Goal: Task Accomplishment & Management: Use online tool/utility

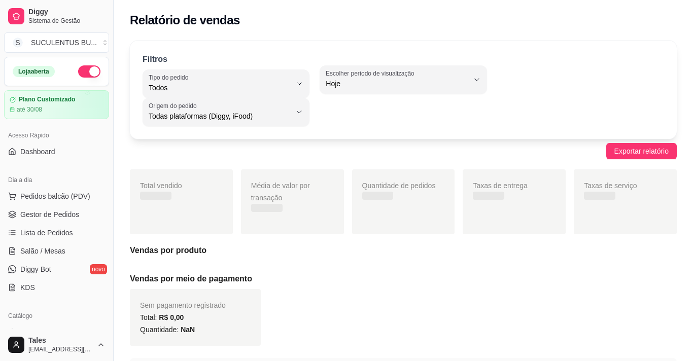
select select "ALL"
select select "0"
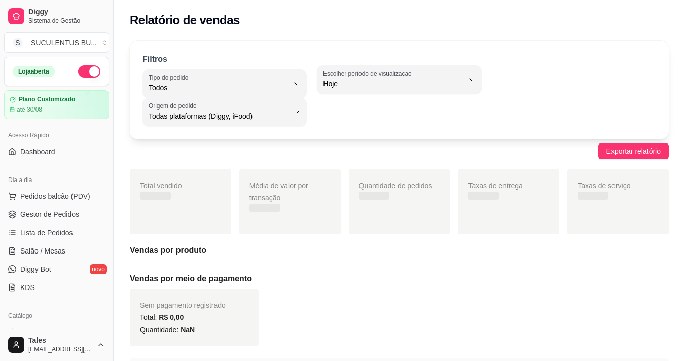
scroll to position [152, 0]
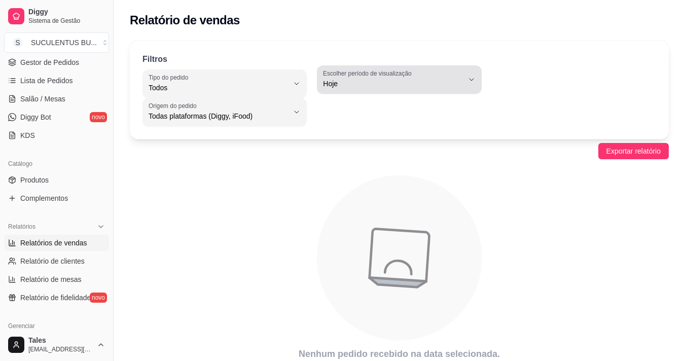
click at [360, 92] on button "Escolher período de visualização Hoje" at bounding box center [399, 79] width 164 height 28
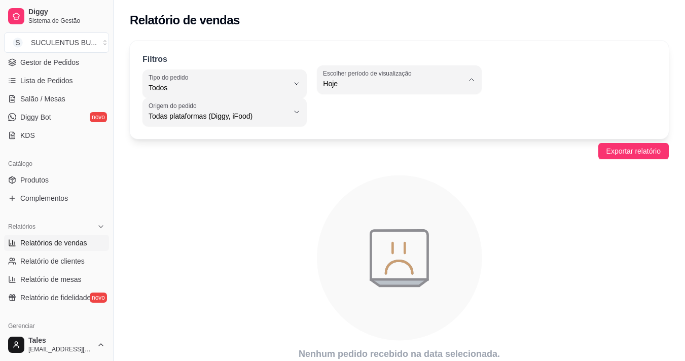
click at [351, 212] on span "Customizado" at bounding box center [394, 207] width 132 height 10
type input "-1"
select select "-1"
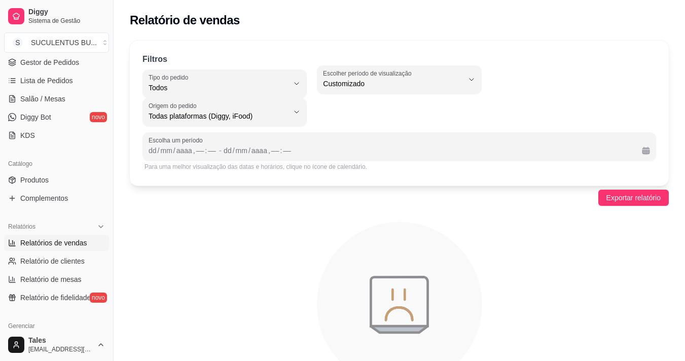
scroll to position [10, 0]
click at [160, 152] on div "/" at bounding box center [159, 151] width 4 height 10
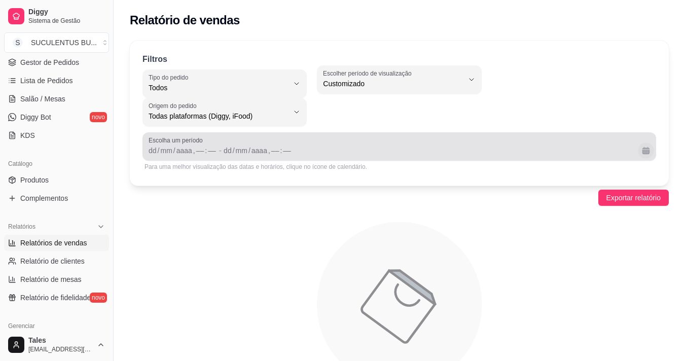
click at [644, 150] on button "Calendário" at bounding box center [646, 151] width 16 height 16
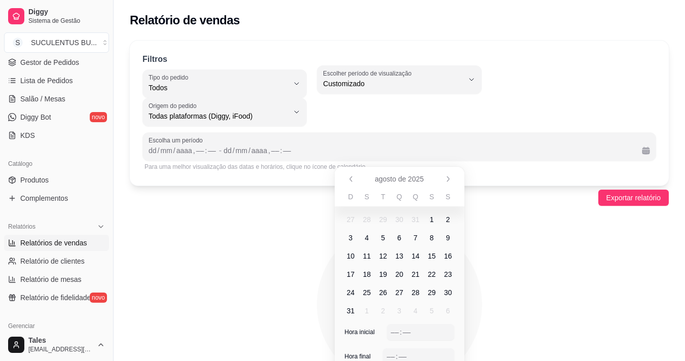
click at [369, 274] on span "18" at bounding box center [367, 274] width 8 height 10
click at [401, 254] on span "13" at bounding box center [400, 256] width 8 height 10
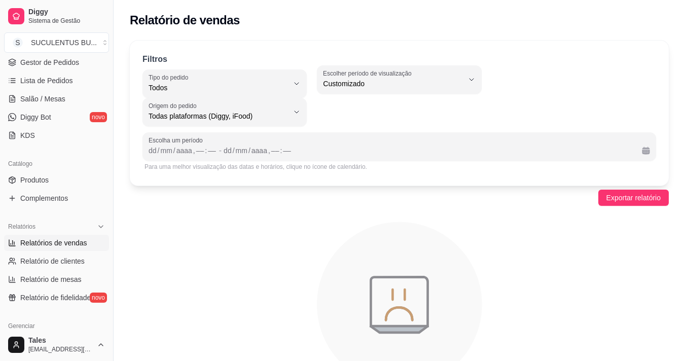
click at [290, 257] on icon "animation" at bounding box center [399, 305] width 539 height 178
click at [164, 153] on div "mm" at bounding box center [166, 151] width 14 height 10
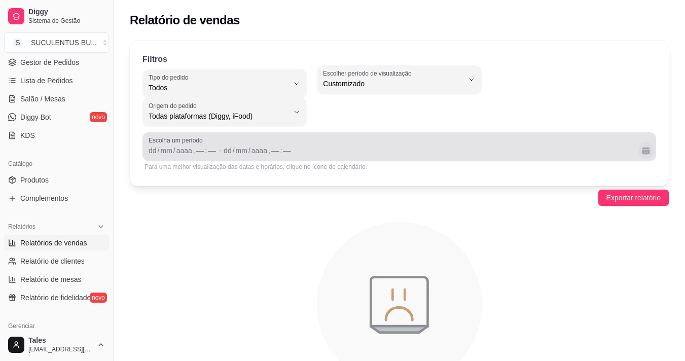
click at [648, 150] on button "Calendário" at bounding box center [646, 151] width 16 height 16
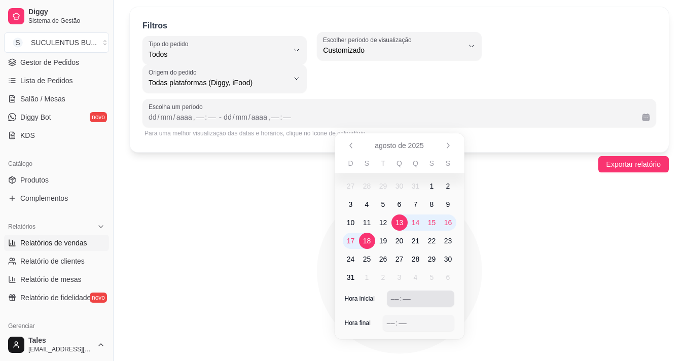
scroll to position [51, 0]
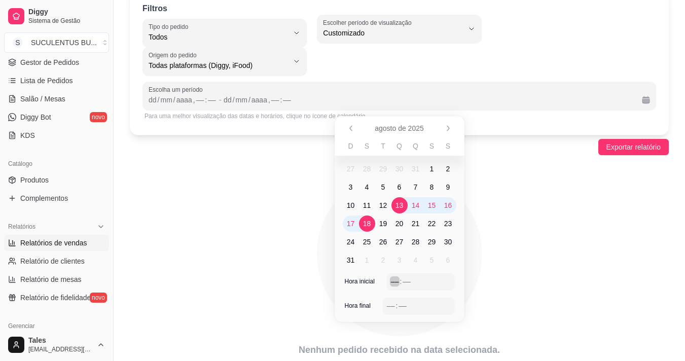
click at [418, 281] on div "–– : ––" at bounding box center [420, 282] width 59 height 12
click at [395, 306] on div "––" at bounding box center [391, 306] width 10 height 10
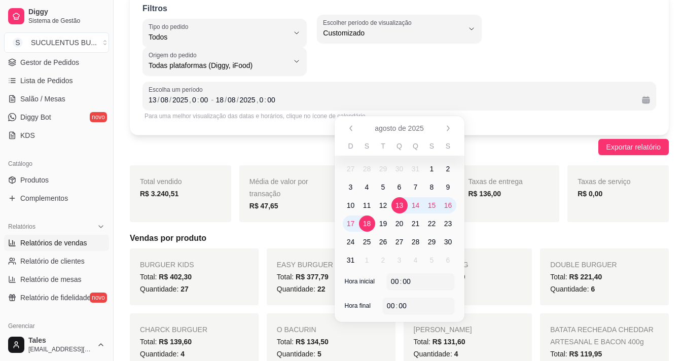
click at [533, 151] on div "Exportar relatório" at bounding box center [399, 147] width 539 height 16
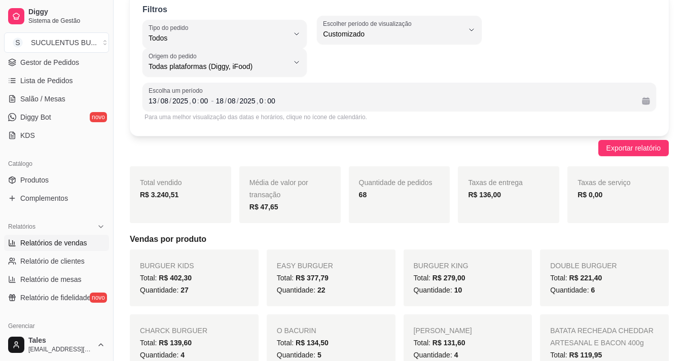
scroll to position [0, 0]
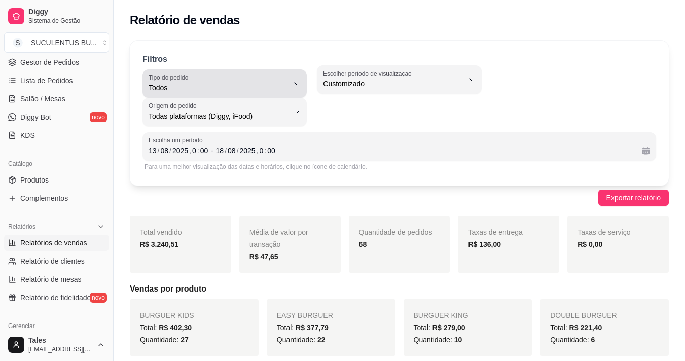
click at [239, 92] on span "Todos" at bounding box center [219, 88] width 140 height 10
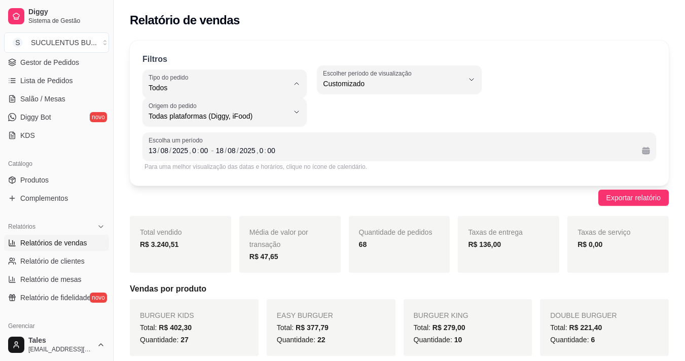
click at [165, 127] on span "Entrega" at bounding box center [220, 129] width 132 height 10
type input "DELIVERY"
select select "DELIVERY"
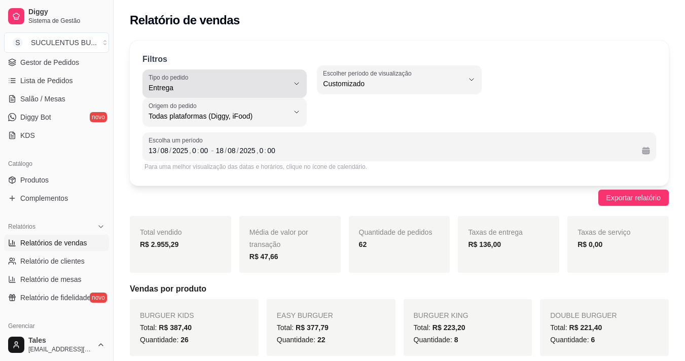
click at [262, 91] on span "Entrega" at bounding box center [219, 88] width 140 height 10
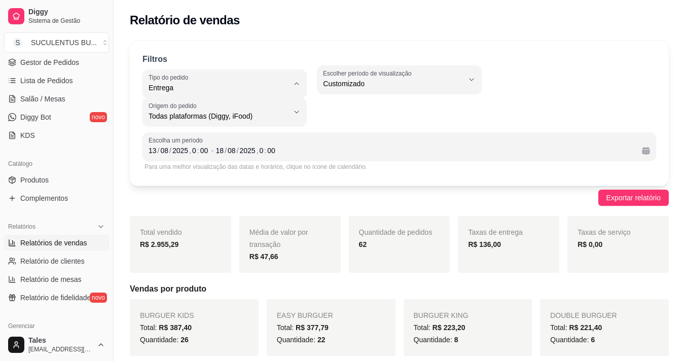
click at [171, 132] on span "Entrega" at bounding box center [220, 129] width 132 height 10
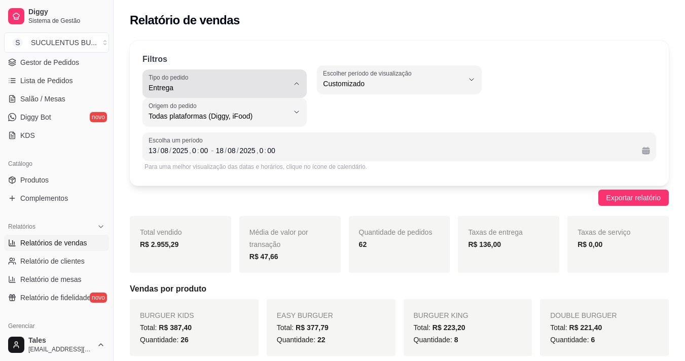
click at [199, 79] on div "Entrega" at bounding box center [219, 84] width 140 height 20
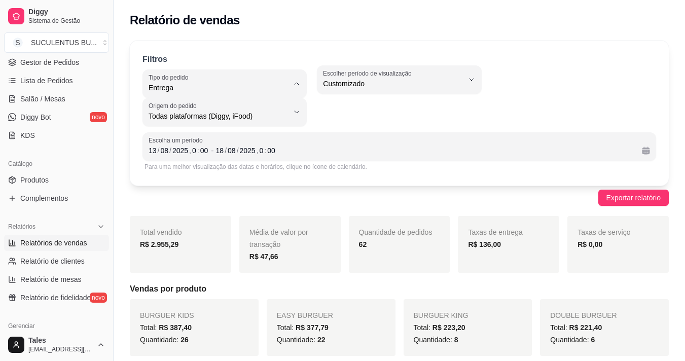
click at [197, 146] on span "Retirada" at bounding box center [220, 146] width 132 height 10
type input "PICKUP"
select select "PICKUP"
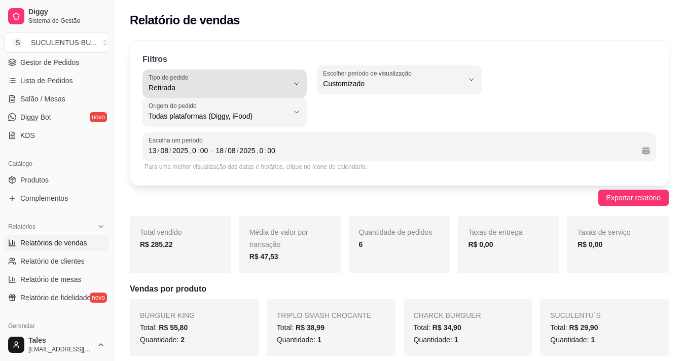
click at [209, 88] on span "Retirada" at bounding box center [219, 88] width 140 height 10
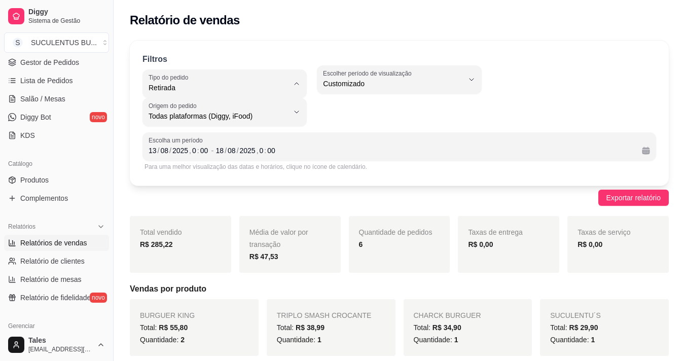
click at [202, 128] on span "Entrega" at bounding box center [220, 129] width 132 height 10
type input "DELIVERY"
select select "DELIVERY"
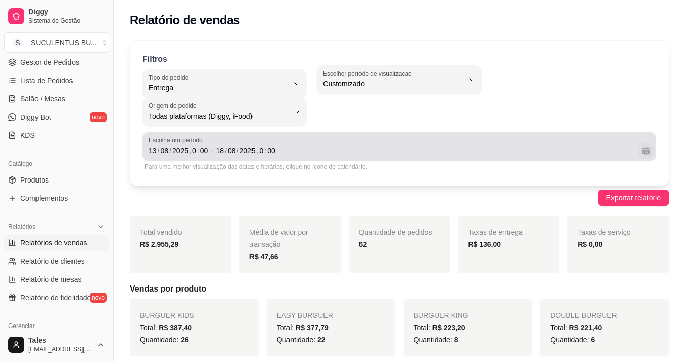
click at [651, 152] on button "Calendário" at bounding box center [646, 151] width 16 height 16
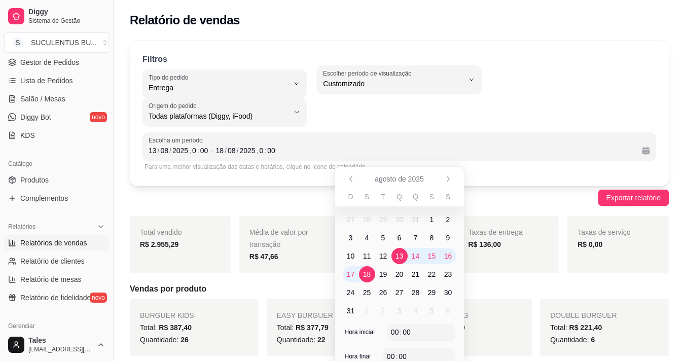
click at [398, 221] on span "30" at bounding box center [400, 220] width 8 height 10
click at [349, 177] on icon "Anterior" at bounding box center [351, 179] width 8 height 8
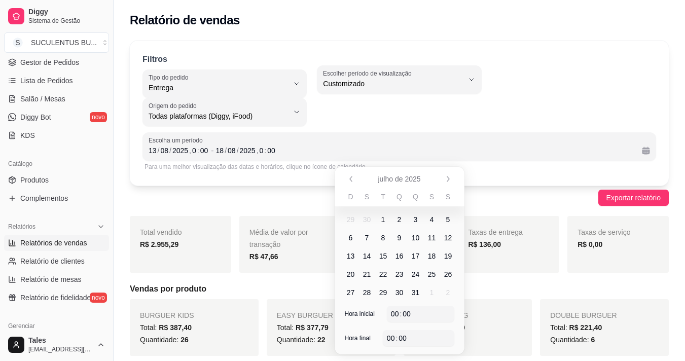
click at [397, 292] on span "30" at bounding box center [400, 293] width 8 height 10
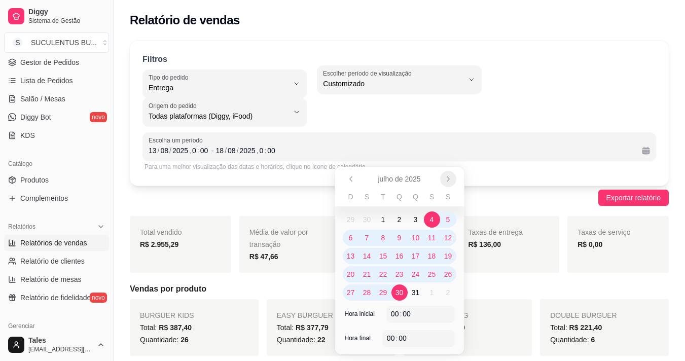
click at [451, 181] on icon "Próximo" at bounding box center [448, 179] width 8 height 8
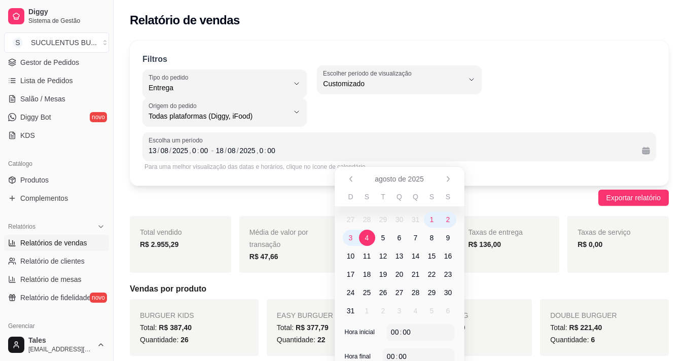
click at [368, 236] on span "4" at bounding box center [367, 238] width 4 height 10
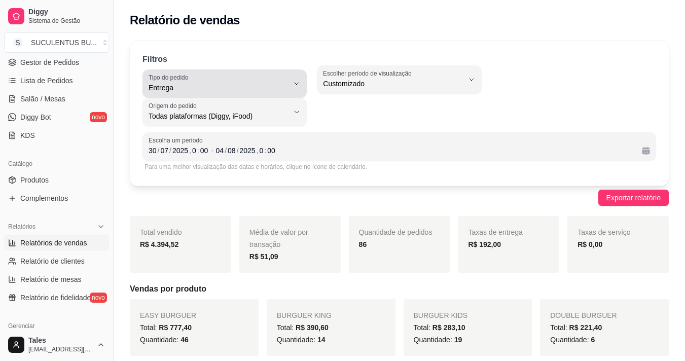
click at [295, 82] on icon "button" at bounding box center [297, 84] width 8 height 8
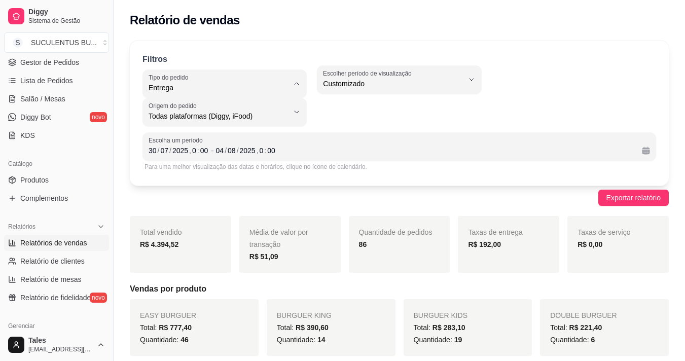
click at [183, 111] on span "Todos" at bounding box center [220, 112] width 132 height 10
type input "ALL"
select select "ALL"
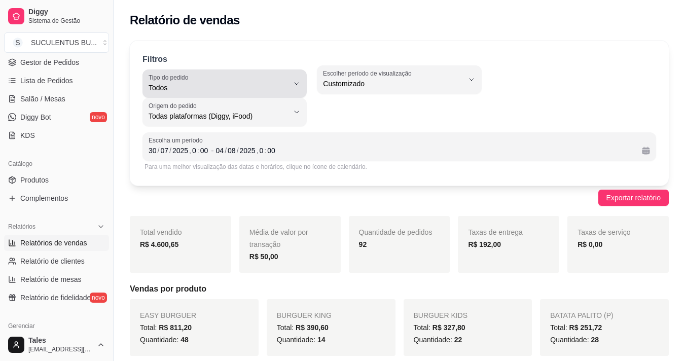
click at [187, 87] on span "Todos" at bounding box center [219, 88] width 140 height 10
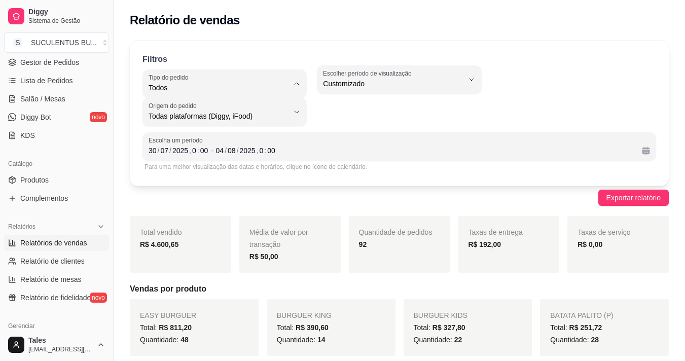
click at [179, 147] on span "Retirada" at bounding box center [220, 146] width 132 height 10
type input "PICKUP"
select select "PICKUP"
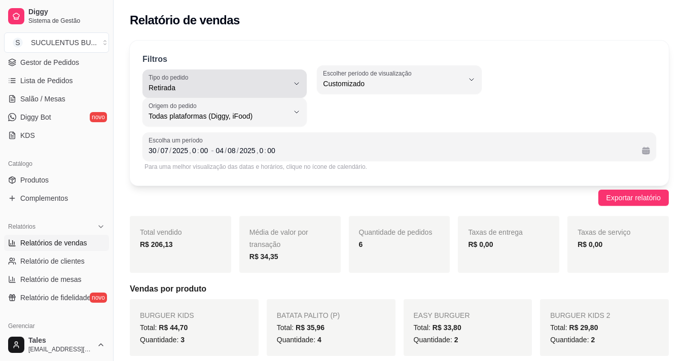
click at [199, 88] on span "Retirada" at bounding box center [219, 88] width 140 height 10
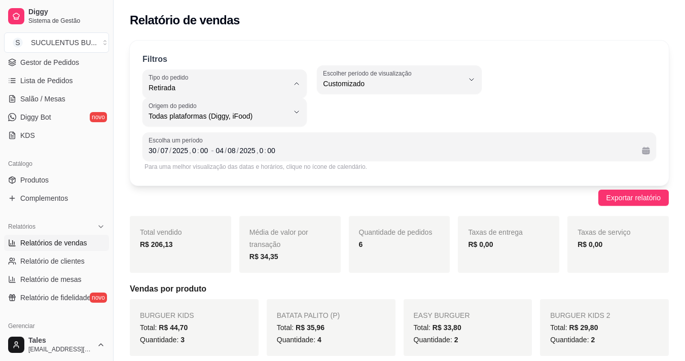
click at [187, 128] on span "Entrega" at bounding box center [220, 129] width 132 height 10
type input "DELIVERY"
select select "DELIVERY"
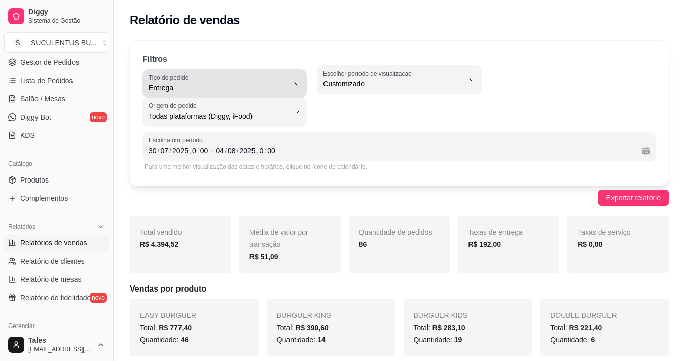
click at [270, 81] on div "Entrega" at bounding box center [219, 84] width 140 height 20
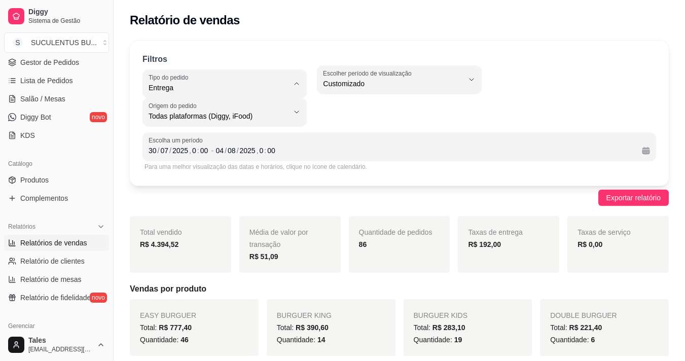
click at [201, 130] on span "Entrega" at bounding box center [220, 129] width 132 height 10
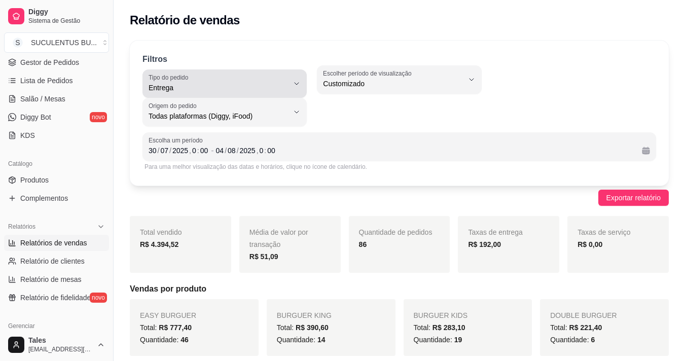
click at [202, 79] on div "Entrega" at bounding box center [219, 84] width 140 height 20
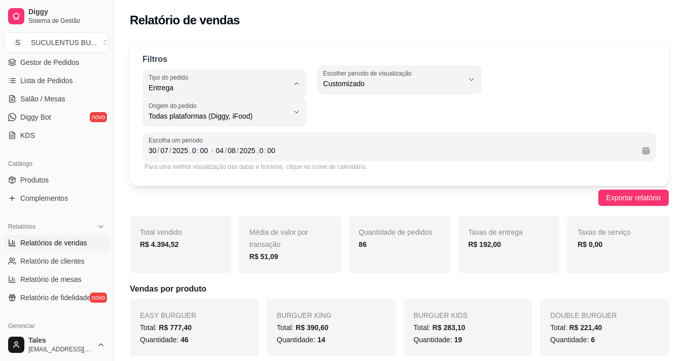
click at [211, 112] on span "Todos" at bounding box center [220, 112] width 132 height 10
type input "ALL"
select select "ALL"
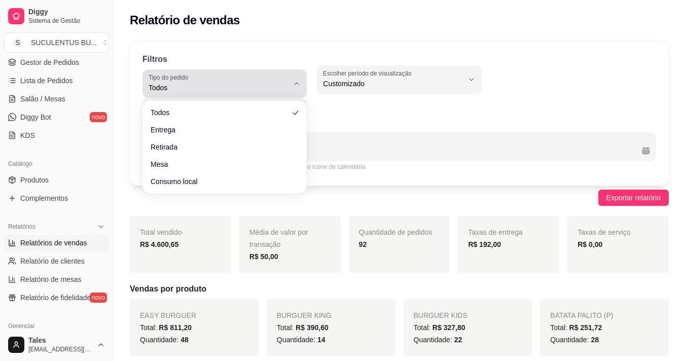
click at [215, 84] on span "Todos" at bounding box center [219, 88] width 140 height 10
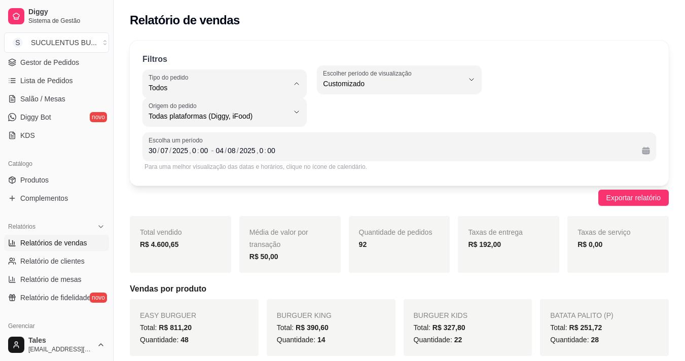
click at [205, 129] on span "Entrega" at bounding box center [220, 129] width 132 height 10
type input "DELIVERY"
select select "DELIVERY"
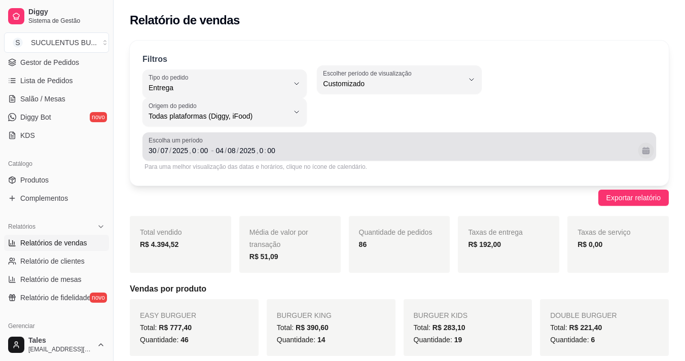
click at [645, 151] on button "Calendário" at bounding box center [646, 151] width 16 height 16
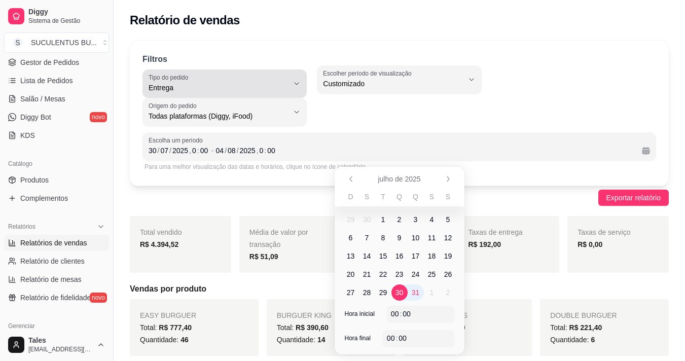
click at [251, 84] on span "Entrega" at bounding box center [219, 88] width 140 height 10
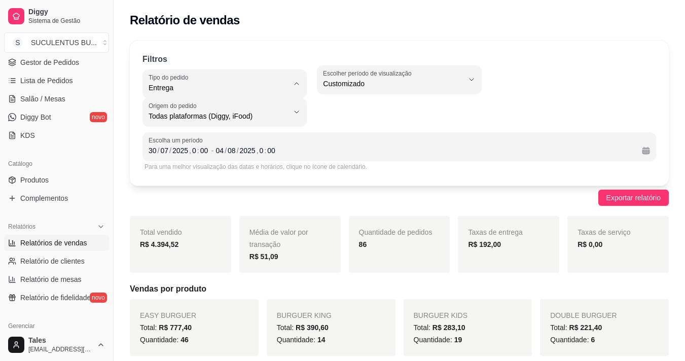
click at [360, 109] on div "-1 Escolher período de visualização Hoje Ontem 7 dias 15 dias 30 dias 45 dias C…" at bounding box center [399, 95] width 164 height 61
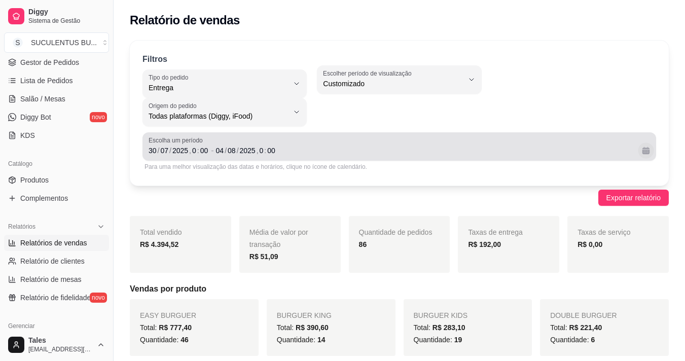
click at [645, 147] on button "Calendário" at bounding box center [646, 151] width 16 height 16
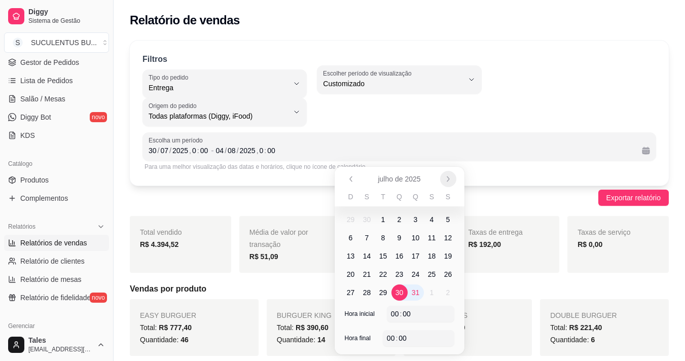
click at [442, 176] on button "Próximo" at bounding box center [448, 179] width 16 height 16
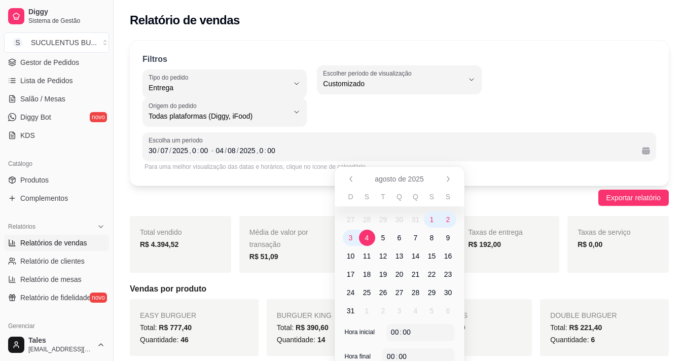
click at [401, 236] on span "6" at bounding box center [400, 238] width 4 height 10
click at [370, 256] on span "11" at bounding box center [367, 256] width 8 height 10
click at [499, 203] on div "Exportar relatório" at bounding box center [399, 198] width 539 height 16
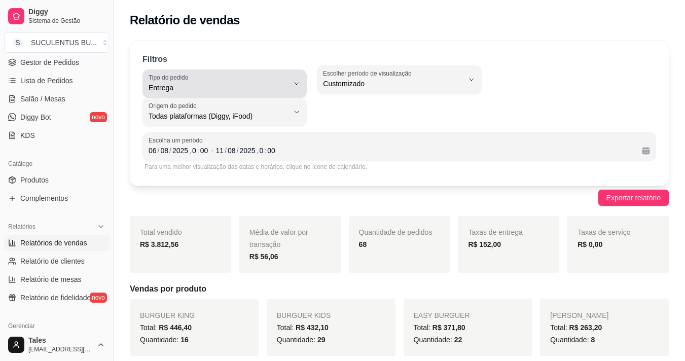
click at [239, 85] on span "Entrega" at bounding box center [219, 88] width 140 height 10
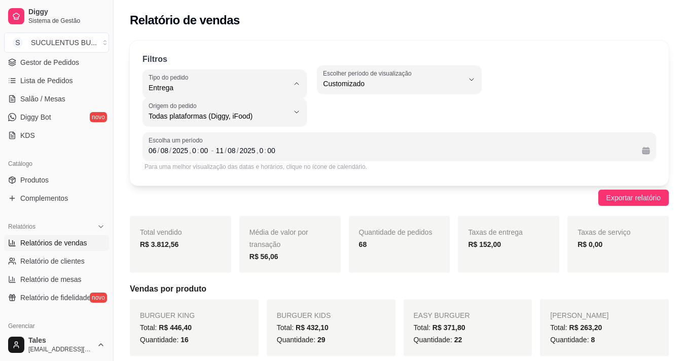
click at [197, 113] on span "Todos" at bounding box center [220, 112] width 132 height 10
type input "ALL"
select select "ALL"
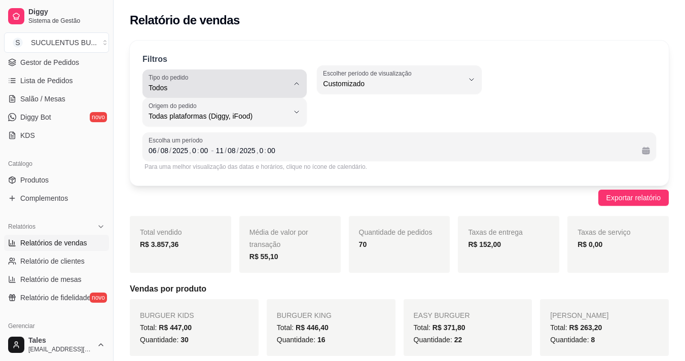
click at [290, 83] on button "Tipo do pedido Todos" at bounding box center [225, 84] width 164 height 28
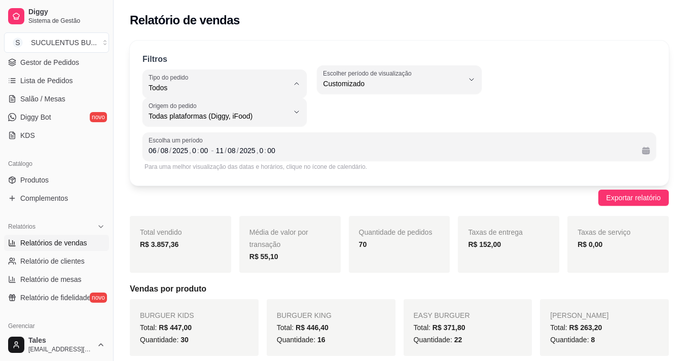
click at [180, 135] on li "Entrega" at bounding box center [225, 129] width 150 height 16
type input "DELIVERY"
select select "DELIVERY"
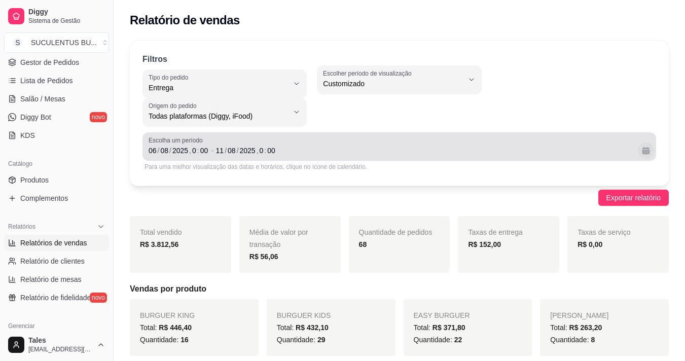
click at [648, 147] on button "Calendário" at bounding box center [646, 151] width 16 height 16
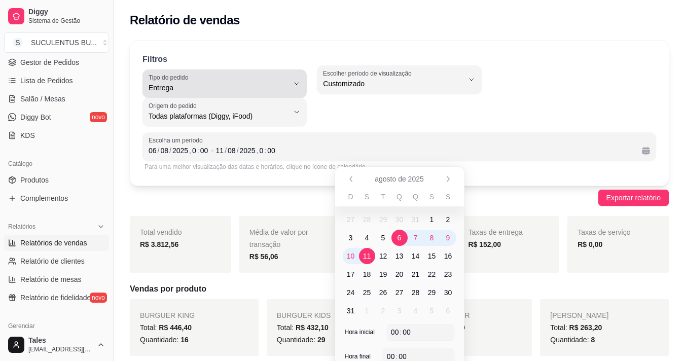
click at [268, 84] on span "Entrega" at bounding box center [219, 88] width 140 height 10
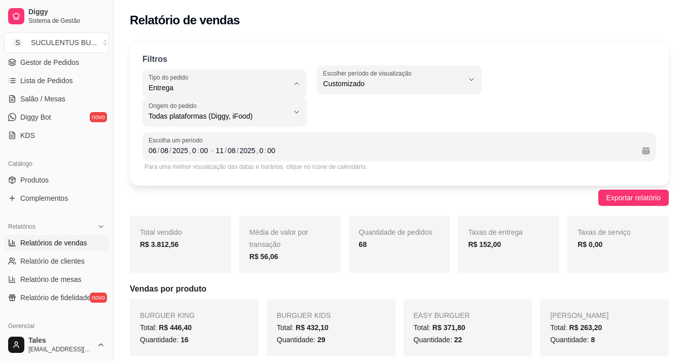
click at [210, 133] on span "Entrega" at bounding box center [220, 129] width 132 height 10
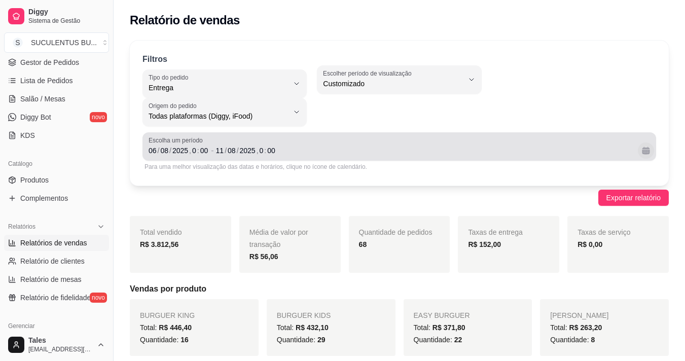
click at [646, 154] on button "Calendário" at bounding box center [646, 151] width 16 height 16
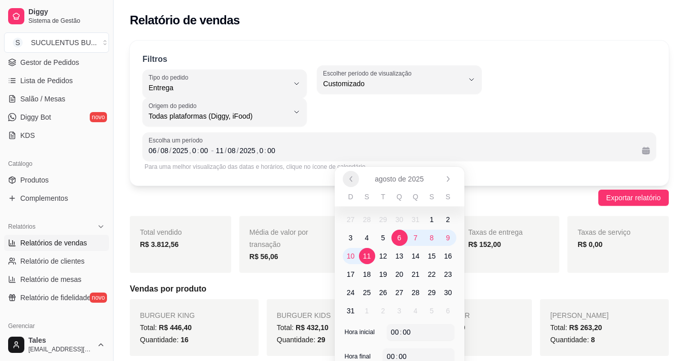
click at [354, 179] on icon "Anterior" at bounding box center [351, 179] width 8 height 8
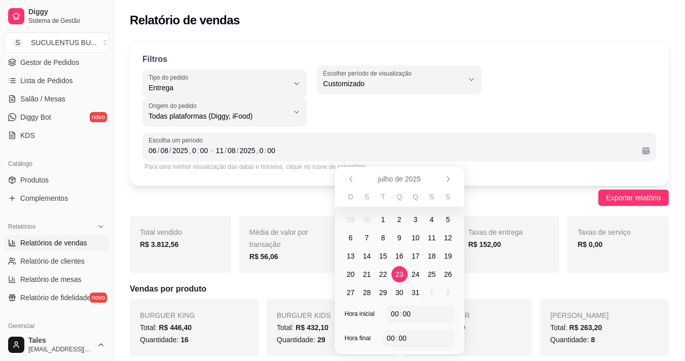
click at [401, 274] on span "23" at bounding box center [400, 274] width 8 height 10
click at [365, 296] on span "28" at bounding box center [367, 293] width 8 height 10
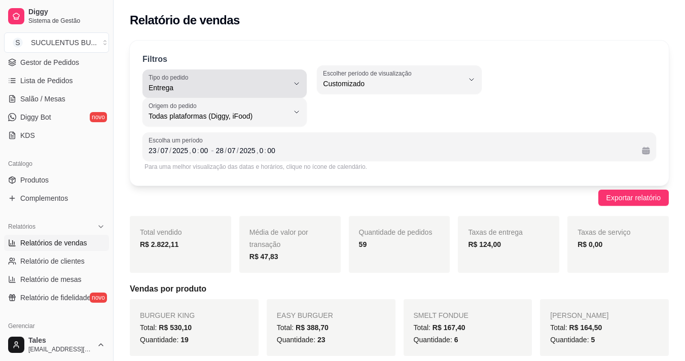
click at [293, 76] on button "Tipo do pedido Entrega" at bounding box center [225, 84] width 164 height 28
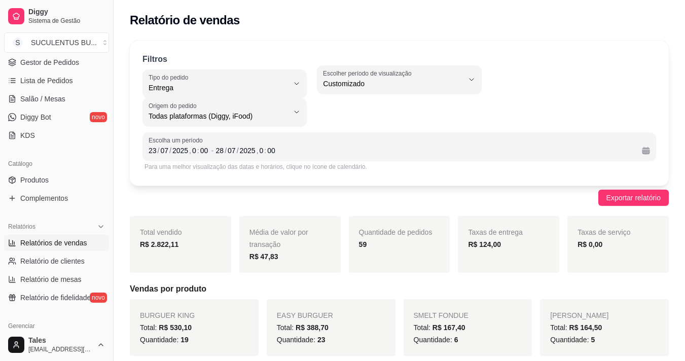
click at [341, 107] on div "-1 Escolher período de visualização Hoje Ontem 7 dias 15 dias 30 dias 45 dias C…" at bounding box center [399, 95] width 164 height 61
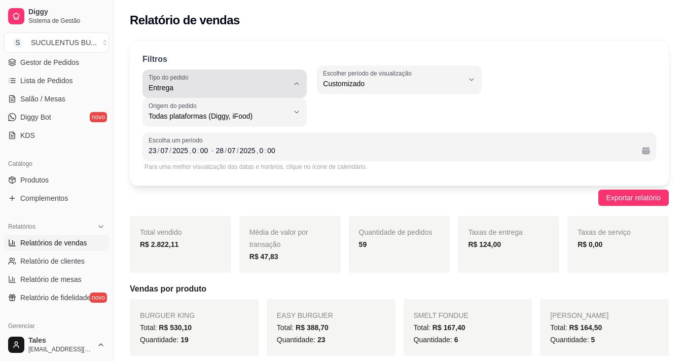
click at [301, 85] on button "Tipo do pedido Entrega" at bounding box center [225, 84] width 164 height 28
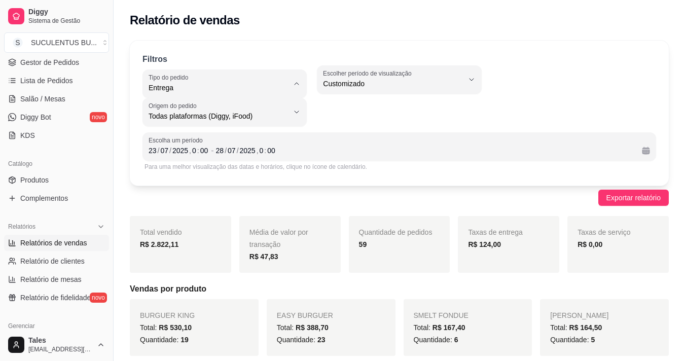
click at [242, 110] on span "Todos" at bounding box center [220, 112] width 132 height 10
type input "ALL"
select select "ALL"
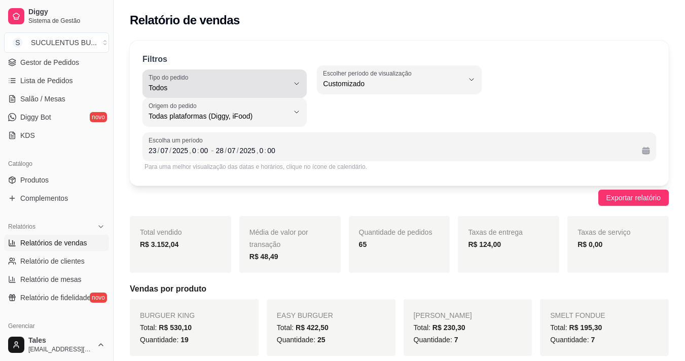
click at [293, 87] on button "Tipo do pedido Todos" at bounding box center [225, 84] width 164 height 28
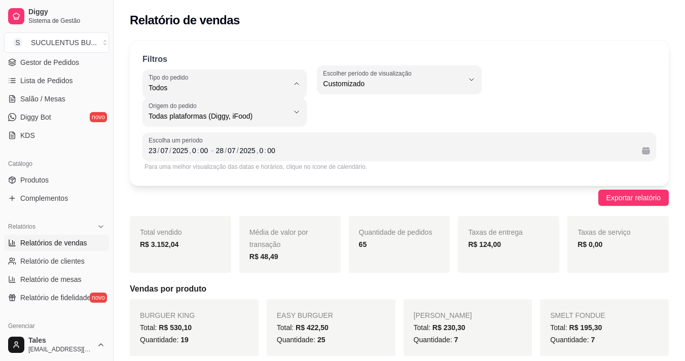
click at [240, 131] on span "Entrega" at bounding box center [220, 129] width 132 height 10
type input "DELIVERY"
select select "DELIVERY"
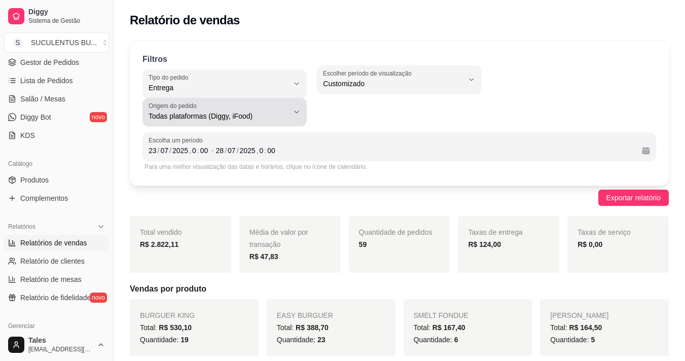
click at [254, 113] on span "Todas plataformas (Diggy, iFood)" at bounding box center [219, 116] width 140 height 10
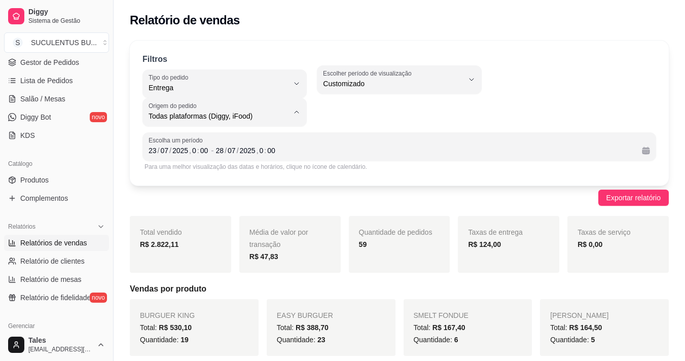
click at [177, 157] on span "Diggy" at bounding box center [220, 157] width 132 height 10
type input "DIGGY"
select select "DIGGY"
click at [261, 150] on div "0" at bounding box center [262, 151] width 6 height 10
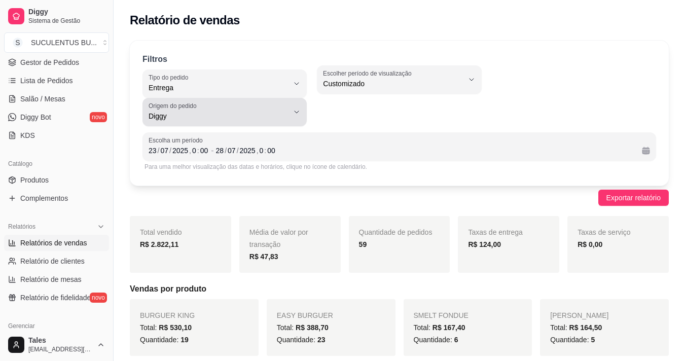
click at [238, 123] on button "Origem do pedido Diggy" at bounding box center [225, 112] width 164 height 28
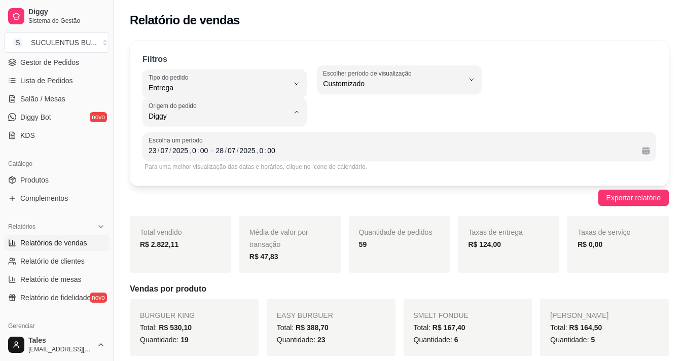
click at [209, 141] on span "Todas plataformas (Diggy, iFood)" at bounding box center [220, 140] width 132 height 10
type input "ALL"
select select "ALL"
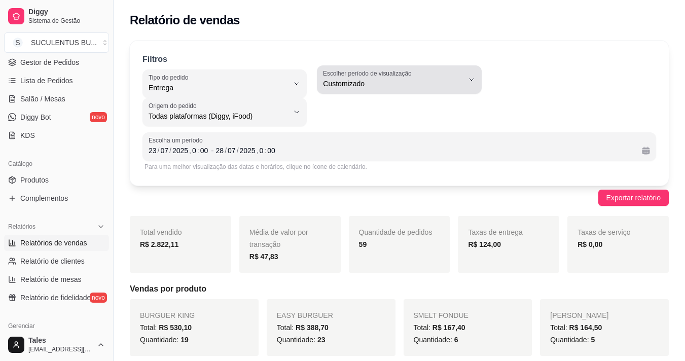
click at [370, 82] on span "Customizado" at bounding box center [393, 84] width 140 height 10
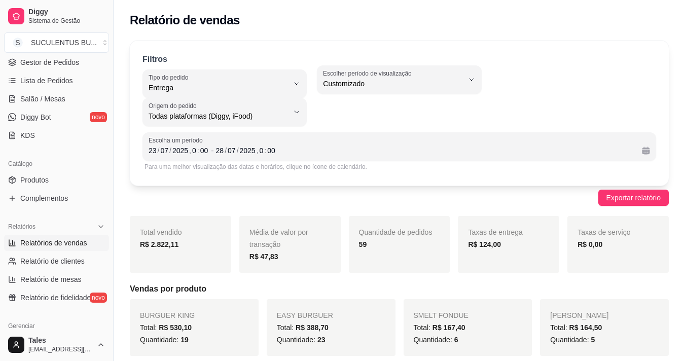
click at [615, 69] on div "DELIVERY Tipo do pedido Todos Entrega Retirada Mesa Consumo local Tipo do pedid…" at bounding box center [400, 95] width 514 height 61
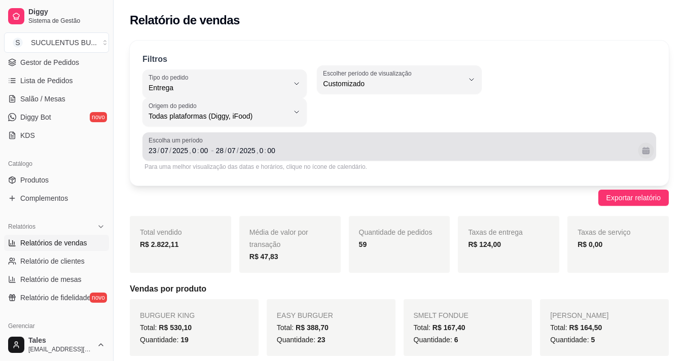
click at [651, 152] on button "Calendário" at bounding box center [646, 151] width 16 height 16
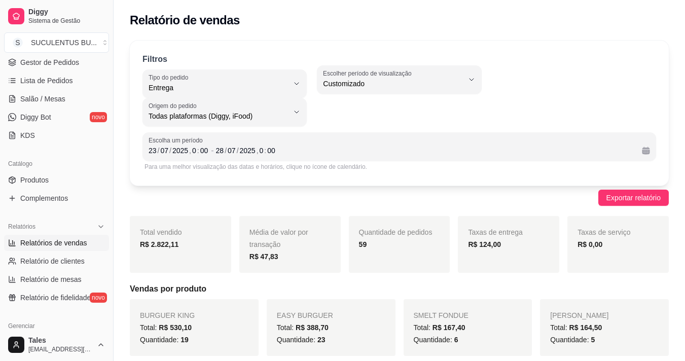
click at [483, 112] on div "DELIVERY Tipo do pedido Todos Entrega Retirada Mesa Consumo local Tipo do pedid…" at bounding box center [400, 95] width 514 height 61
click at [177, 153] on div "2025" at bounding box center [180, 151] width 18 height 10
click at [170, 180] on div "Filtros DELIVERY Tipo do pedido Todos Entrega Retirada Mesa Consumo local Tipo …" at bounding box center [399, 113] width 539 height 145
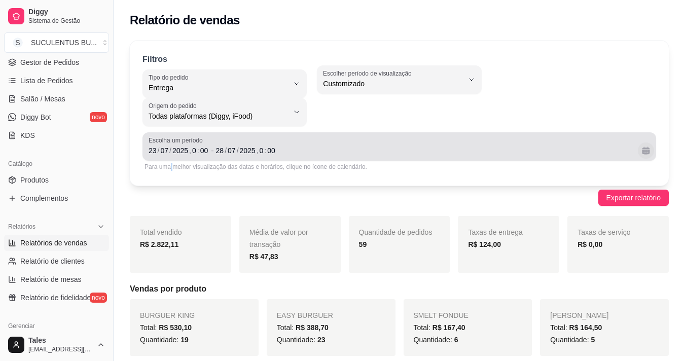
click at [650, 148] on button "Calendário" at bounding box center [646, 151] width 16 height 16
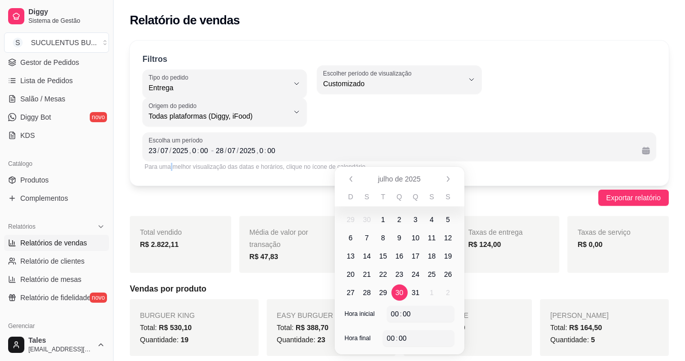
click at [400, 295] on span "30" at bounding box center [400, 293] width 8 height 10
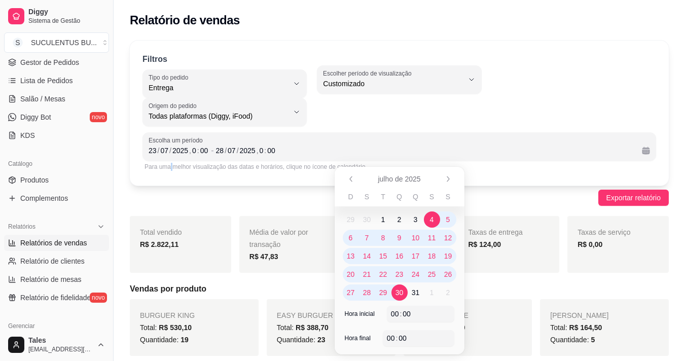
click at [435, 218] on span "4" at bounding box center [432, 220] width 16 height 16
click at [488, 176] on div "Filtros DELIVERY Tipo do pedido Todos Entrega Retirada Mesa Consumo local Tipo …" at bounding box center [399, 113] width 539 height 145
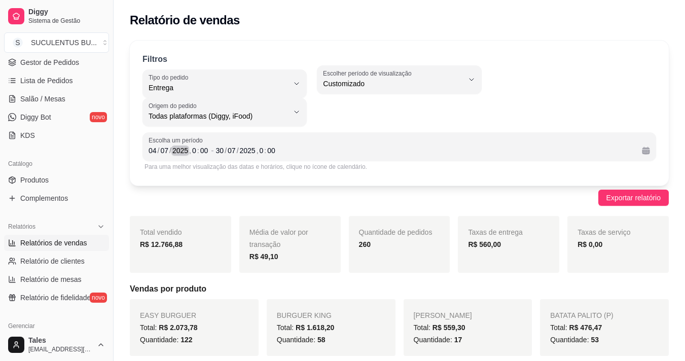
click at [177, 152] on div "2025" at bounding box center [180, 151] width 18 height 10
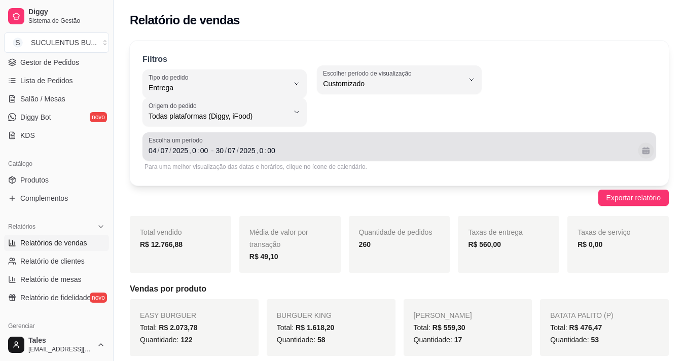
click at [649, 148] on button "Calendário" at bounding box center [646, 151] width 16 height 16
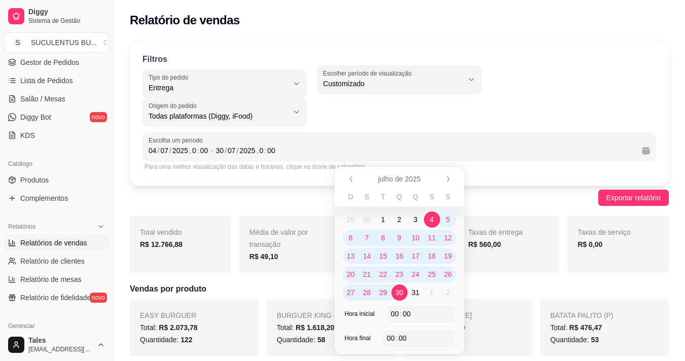
click at [365, 220] on span "30" at bounding box center [367, 220] width 8 height 10
click at [353, 181] on icon "Anterior" at bounding box center [351, 179] width 8 height 8
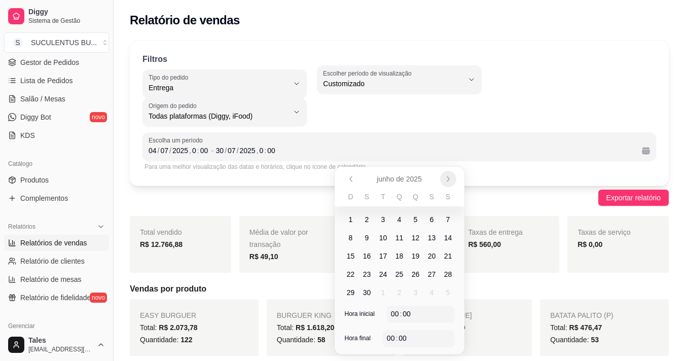
click at [444, 181] on button "Próximo" at bounding box center [448, 179] width 16 height 16
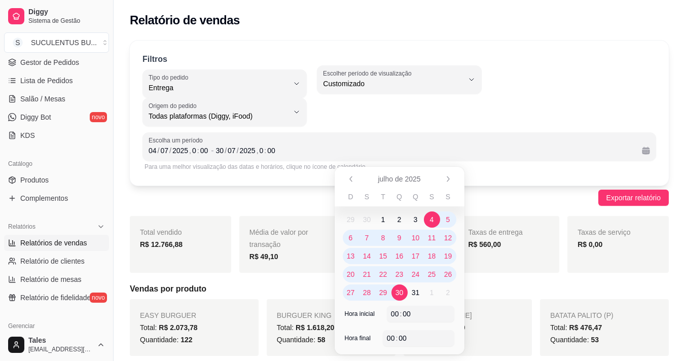
click at [400, 289] on span "30" at bounding box center [400, 293] width 8 height 10
click at [450, 180] on icon "Próximo" at bounding box center [448, 179] width 8 height 8
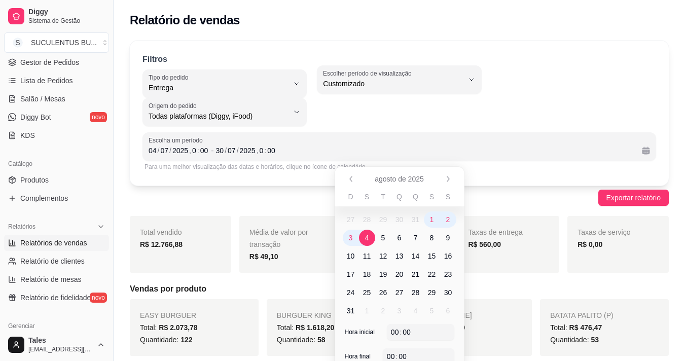
click at [369, 241] on span "4" at bounding box center [367, 238] width 16 height 16
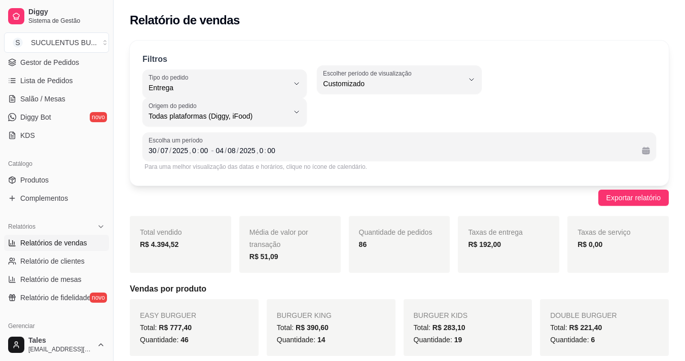
click at [497, 203] on div "Exportar relatório" at bounding box center [399, 198] width 539 height 16
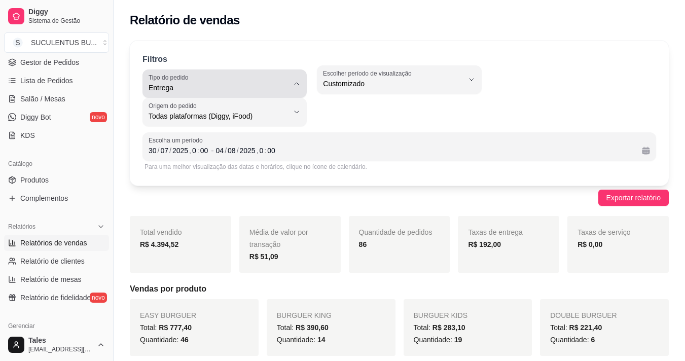
click at [289, 96] on button "Tipo do pedido Entrega" at bounding box center [225, 84] width 164 height 28
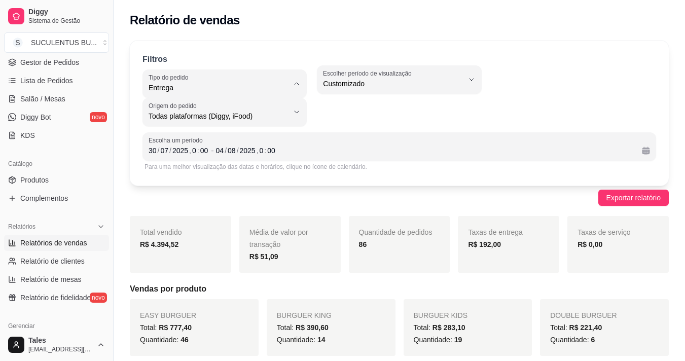
click at [195, 116] on span "Todos" at bounding box center [220, 112] width 132 height 10
type input "ALL"
select select "ALL"
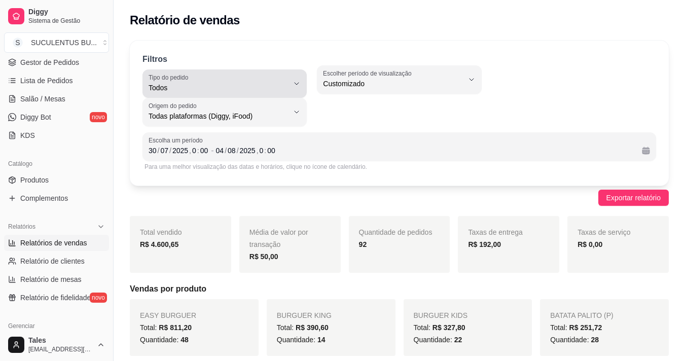
click at [230, 88] on span "Todos" at bounding box center [219, 88] width 140 height 10
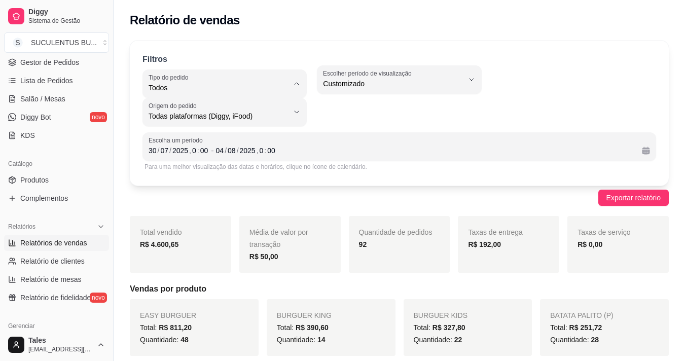
click at [216, 128] on span "Entrega" at bounding box center [220, 129] width 132 height 10
type input "DELIVERY"
select select "DELIVERY"
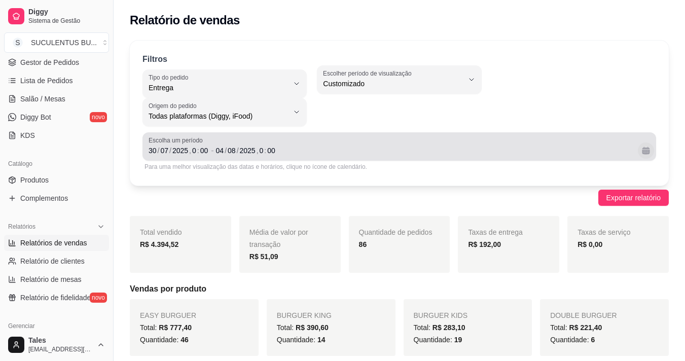
click at [644, 154] on button "Calendário" at bounding box center [646, 151] width 16 height 16
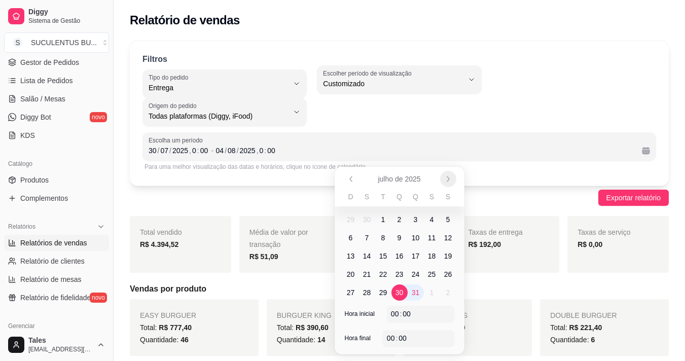
click at [445, 178] on icon "Próximo" at bounding box center [448, 179] width 8 height 8
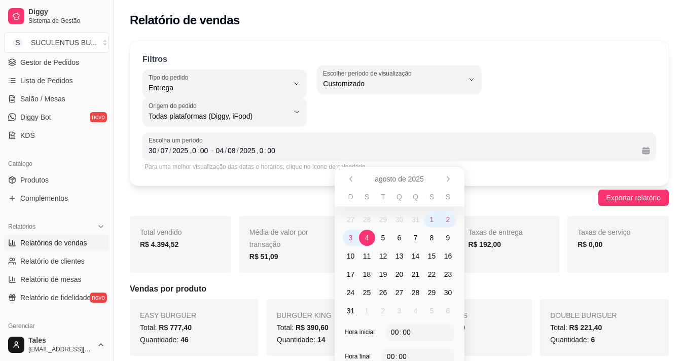
click at [399, 239] on span "6" at bounding box center [400, 238] width 4 height 10
click at [367, 258] on span "11" at bounding box center [367, 256] width 8 height 10
click at [493, 193] on div "Exportar relatório" at bounding box center [399, 198] width 539 height 16
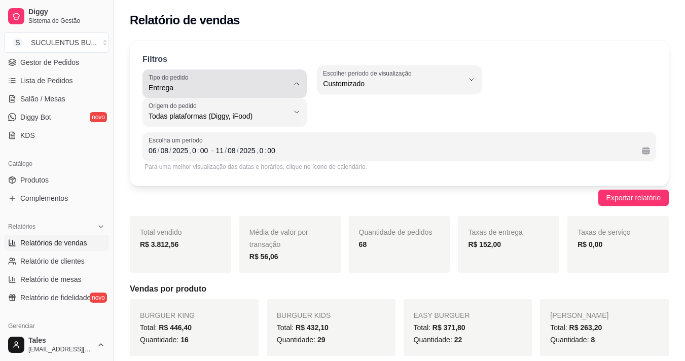
click at [251, 90] on span "Entrega" at bounding box center [219, 88] width 140 height 10
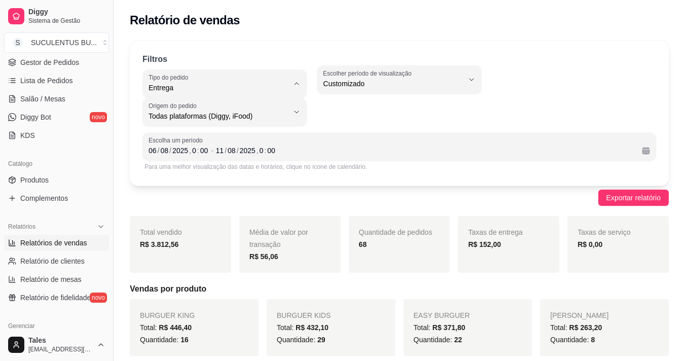
click at [190, 133] on span "Entrega" at bounding box center [220, 129] width 132 height 10
click at [198, 148] on div ":" at bounding box center [198, 151] width 4 height 10
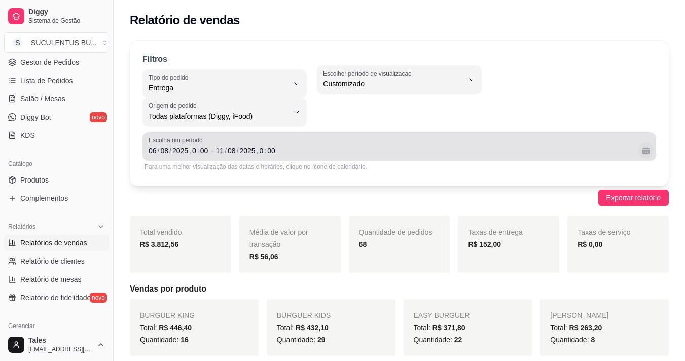
click at [643, 151] on button "Calendário" at bounding box center [646, 151] width 16 height 16
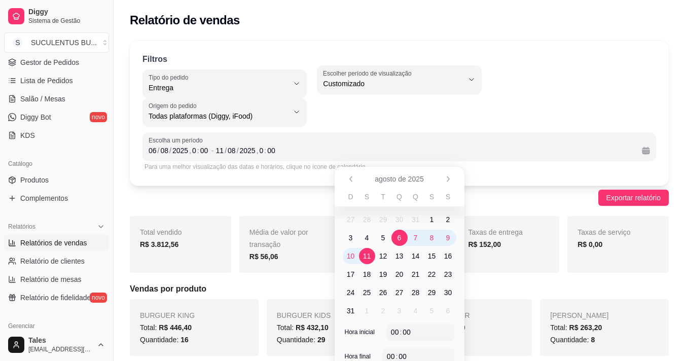
click at [513, 194] on div "Exportar relatório" at bounding box center [399, 198] width 539 height 16
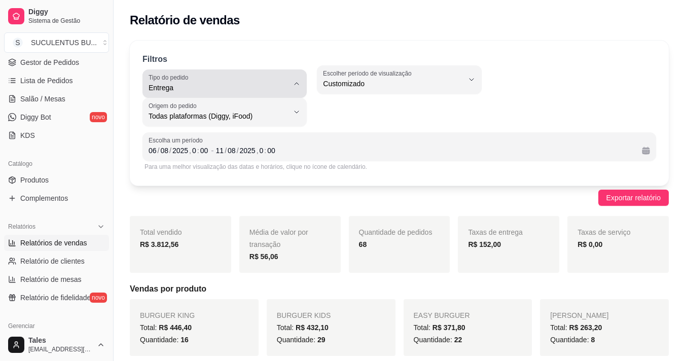
click at [238, 91] on span "Entrega" at bounding box center [219, 88] width 140 height 10
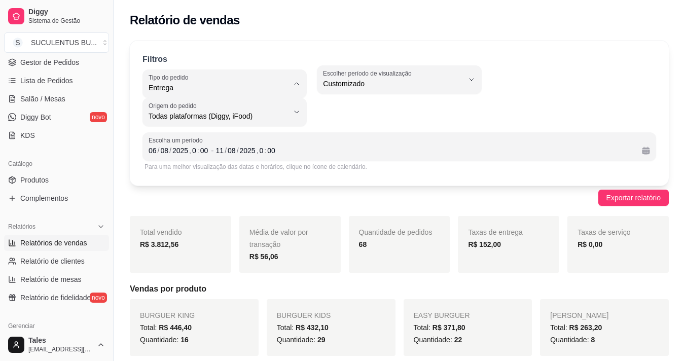
click at [224, 117] on span "Todos" at bounding box center [220, 112] width 132 height 10
type input "ALL"
select select "ALL"
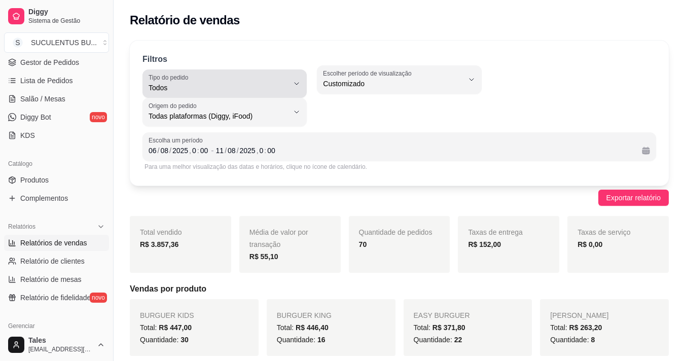
click at [228, 89] on span "Todos" at bounding box center [219, 88] width 140 height 10
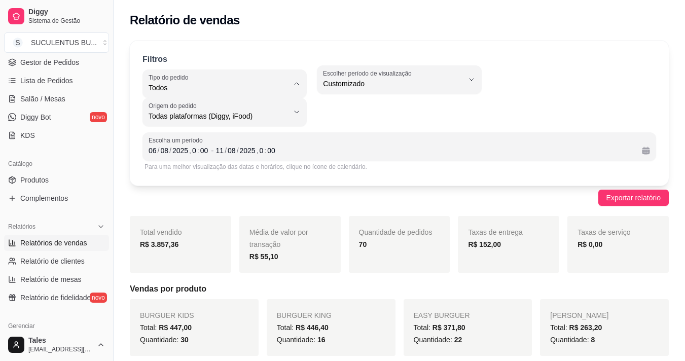
click at [189, 165] on span "Mesa" at bounding box center [220, 162] width 132 height 10
type input "IN_STORE"
select select "IN_STORE"
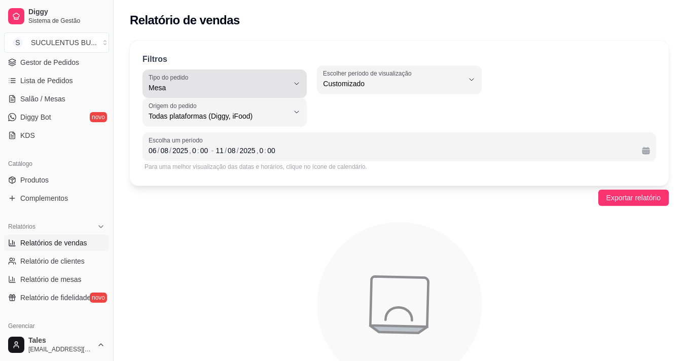
click at [190, 92] on div "Mesa" at bounding box center [219, 84] width 140 height 20
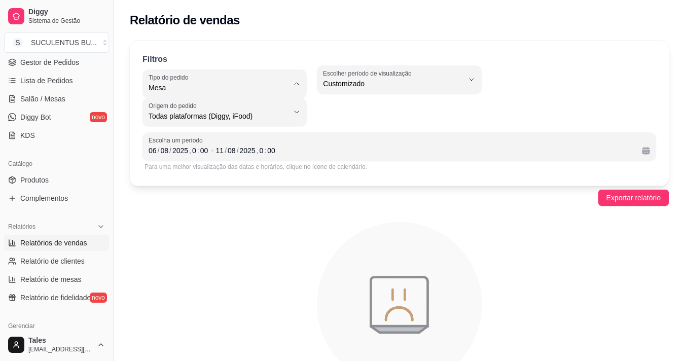
click at [194, 180] on span "Consumo local" at bounding box center [220, 179] width 132 height 10
type input "EAT_IN"
select select "EAT_IN"
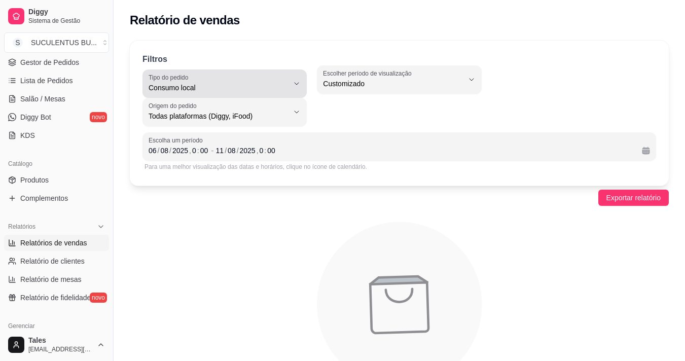
click at [203, 91] on span "Consumo local" at bounding box center [219, 88] width 140 height 10
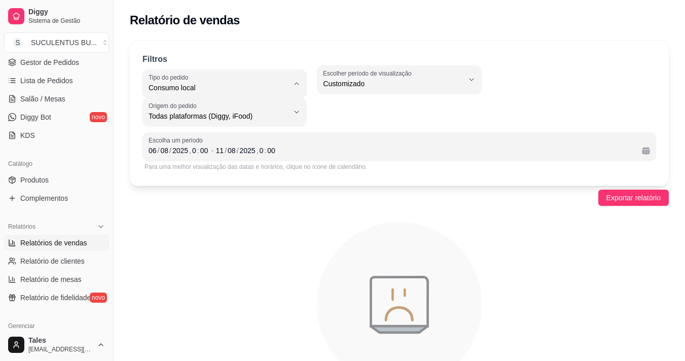
click at [197, 146] on span "Retirada" at bounding box center [220, 146] width 132 height 10
type input "PICKUP"
select select "PICKUP"
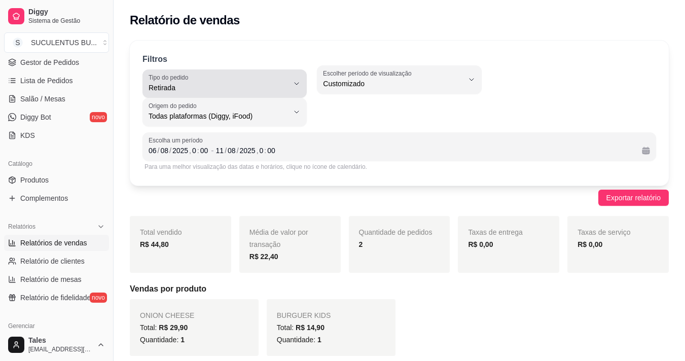
click at [200, 84] on span "Retirada" at bounding box center [219, 88] width 140 height 10
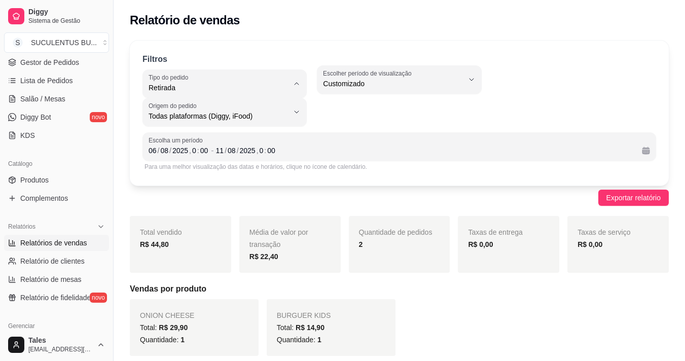
click at [199, 136] on li "Entrega" at bounding box center [225, 129] width 150 height 16
type input "DELIVERY"
select select "DELIVERY"
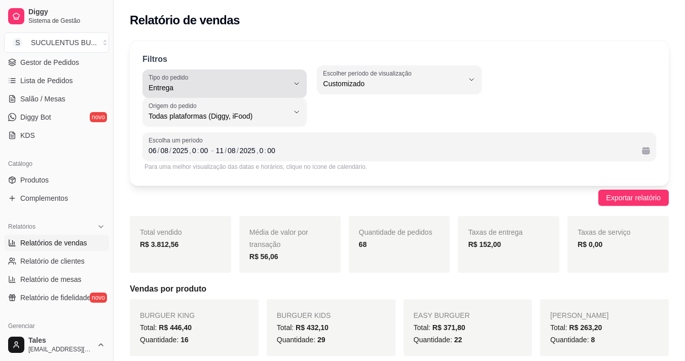
click at [200, 84] on span "Entrega" at bounding box center [219, 88] width 140 height 10
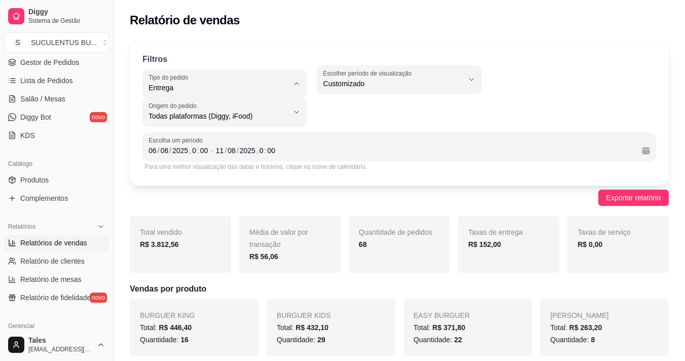
click at [180, 129] on span "Entrega" at bounding box center [220, 129] width 132 height 10
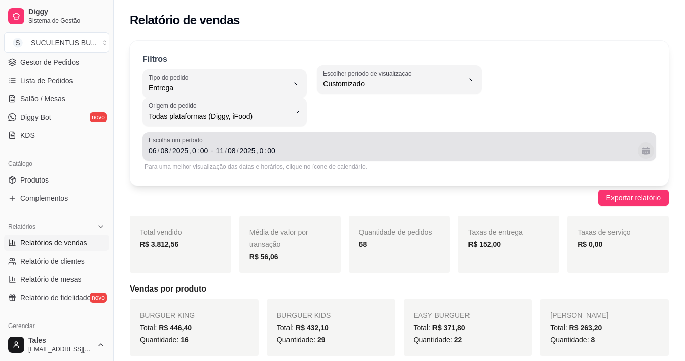
click at [650, 153] on button "Calendário" at bounding box center [646, 151] width 16 height 16
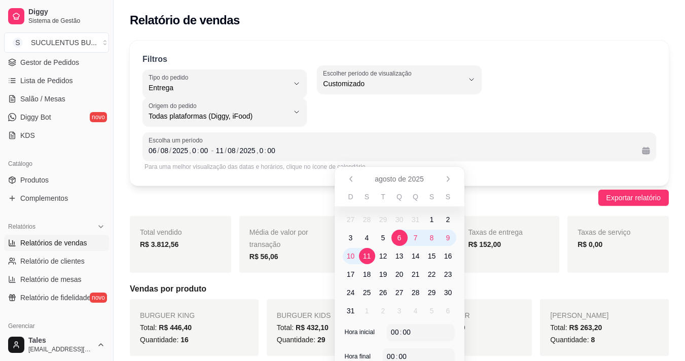
click at [400, 255] on span "13" at bounding box center [400, 256] width 8 height 10
click at [369, 280] on span "18" at bounding box center [367, 274] width 16 height 16
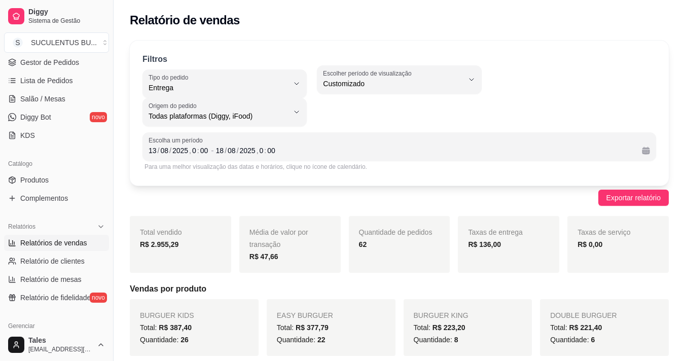
click at [493, 179] on div "Filtros DELIVERY Tipo do pedido Todos Entrega Retirada Mesa Consumo local Tipo …" at bounding box center [399, 113] width 539 height 145
drag, startPoint x: 471, startPoint y: 181, endPoint x: 484, endPoint y: 199, distance: 22.5
click at [243, 202] on div "Exportar relatório" at bounding box center [399, 198] width 539 height 16
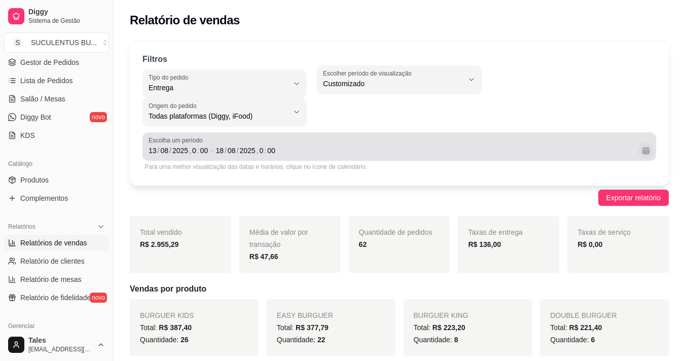
click at [646, 151] on button "Calendário" at bounding box center [646, 151] width 16 height 16
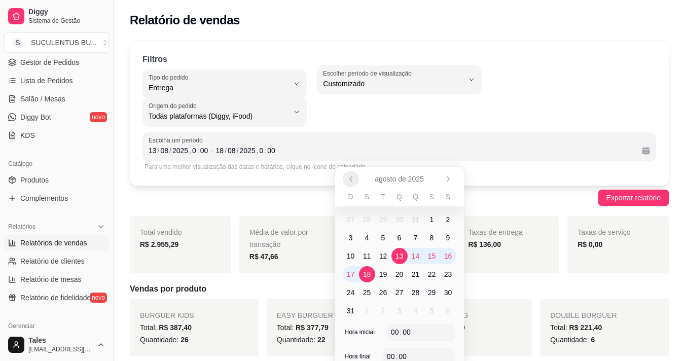
click at [352, 180] on icon "Anterior" at bounding box center [351, 179] width 8 height 8
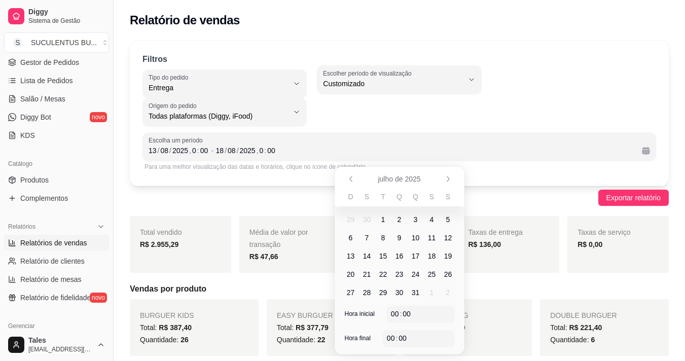
click at [384, 217] on span "1" at bounding box center [384, 220] width 4 height 10
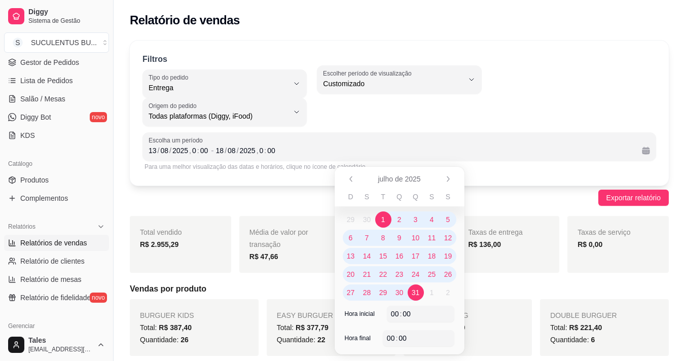
click at [424, 304] on div "D S T Q Q S S 29 30 1 2 3 4 5 6 7 8 9 10 11 12 13 14 15 16 17 18 19 20 21 22 23…" at bounding box center [400, 248] width 130 height 115
click at [271, 201] on div "Exportar relatório" at bounding box center [399, 198] width 539 height 16
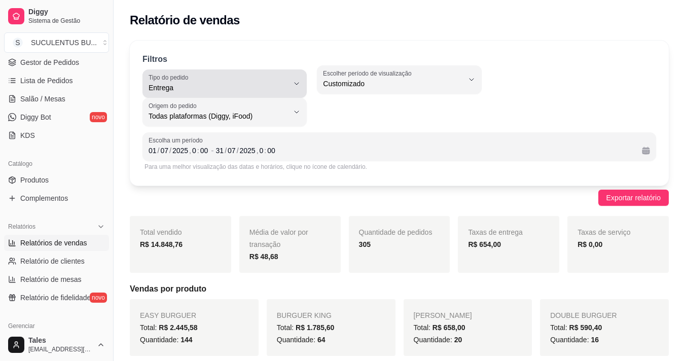
click at [292, 87] on button "Tipo do pedido Entrega" at bounding box center [225, 84] width 164 height 28
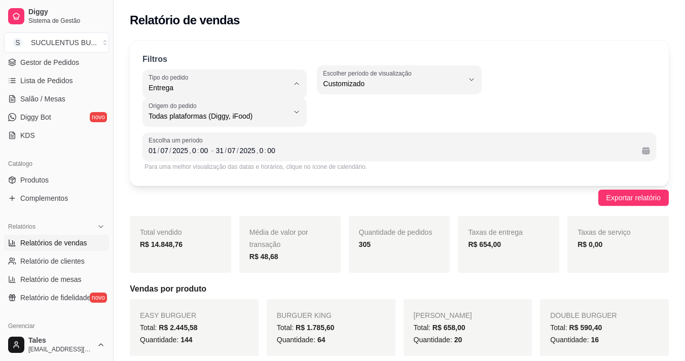
click at [210, 112] on span "Todos" at bounding box center [220, 112] width 132 height 10
type input "ALL"
select select "ALL"
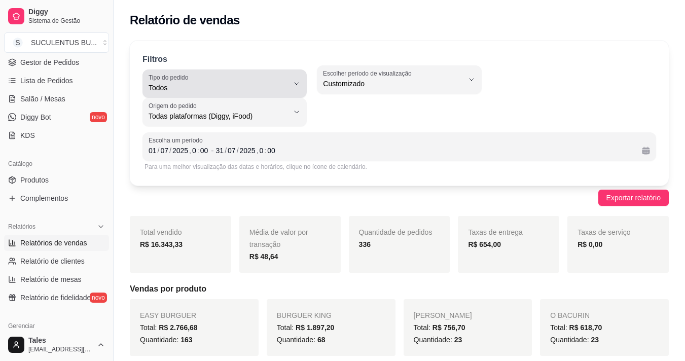
click at [214, 94] on button "Tipo do pedido Todos" at bounding box center [225, 84] width 164 height 28
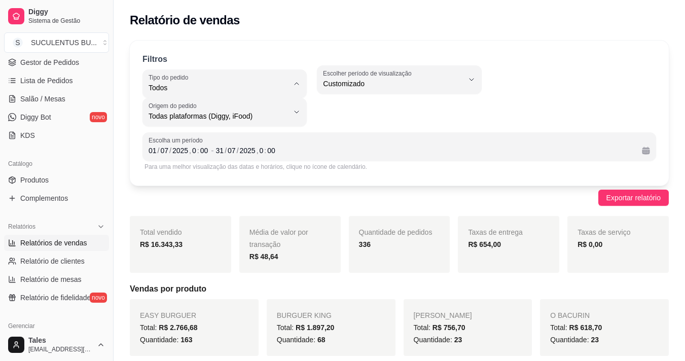
click at [204, 127] on span "Entrega" at bounding box center [220, 129] width 132 height 10
type input "DELIVERY"
select select "DELIVERY"
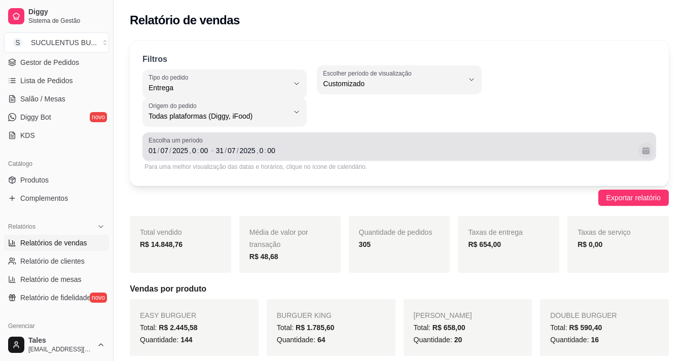
click at [647, 153] on button "Calendário" at bounding box center [646, 151] width 16 height 16
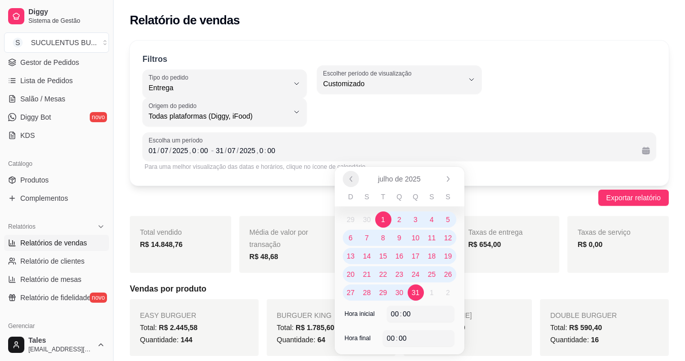
click at [349, 178] on icon "Anterior" at bounding box center [351, 179] width 8 height 8
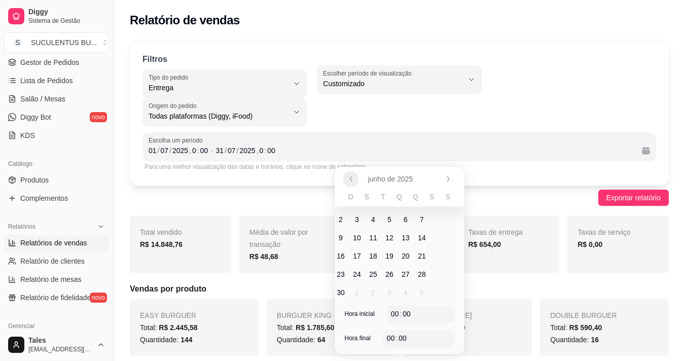
click at [349, 178] on icon "Anterior" at bounding box center [351, 179] width 8 height 8
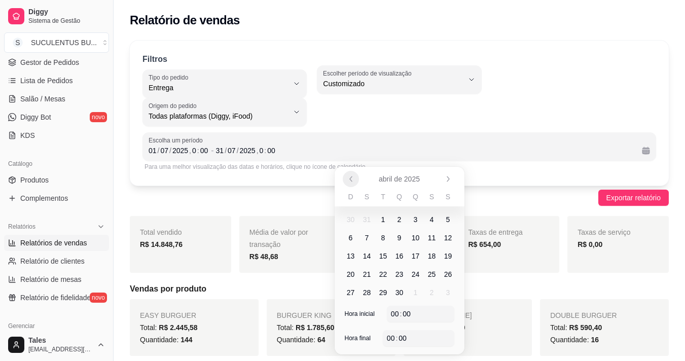
click at [349, 178] on icon "Anterior" at bounding box center [351, 179] width 8 height 8
click at [396, 217] on span "1" at bounding box center [400, 220] width 16 height 16
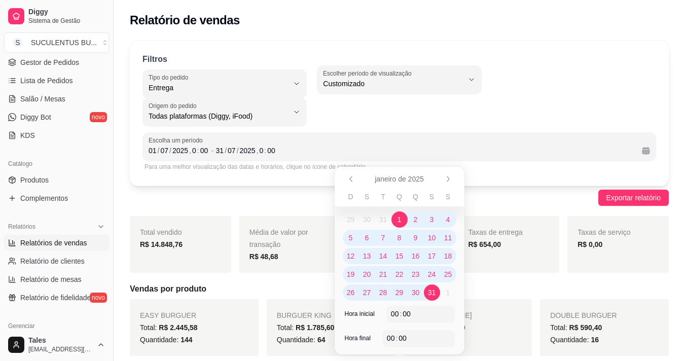
click at [426, 293] on span "31" at bounding box center [432, 293] width 16 height 16
click at [491, 201] on div "Exportar relatório" at bounding box center [399, 198] width 539 height 16
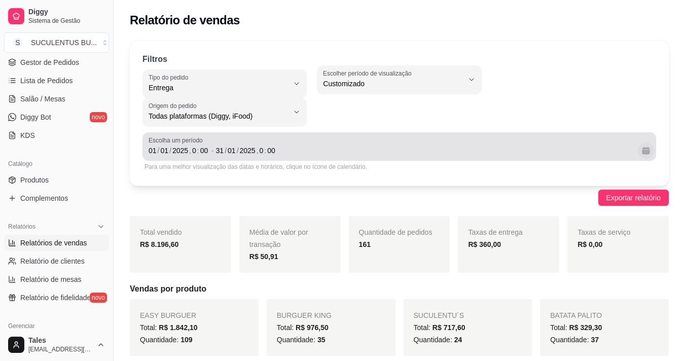
click at [651, 155] on button "Calendário" at bounding box center [646, 151] width 16 height 16
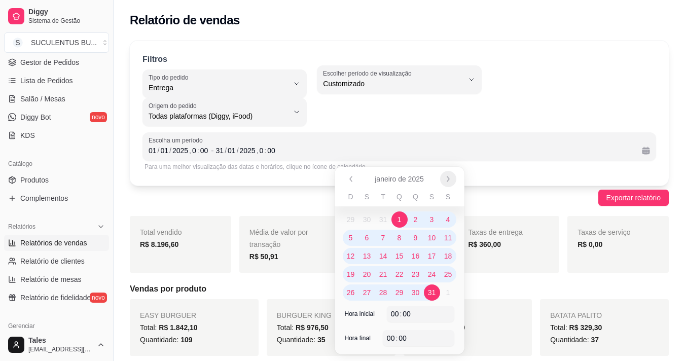
click at [452, 177] on icon "Próximo" at bounding box center [448, 179] width 8 height 8
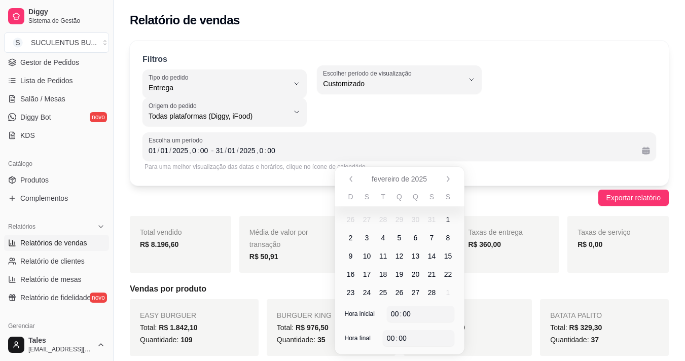
click at [447, 221] on span "1" at bounding box center [449, 220] width 4 height 10
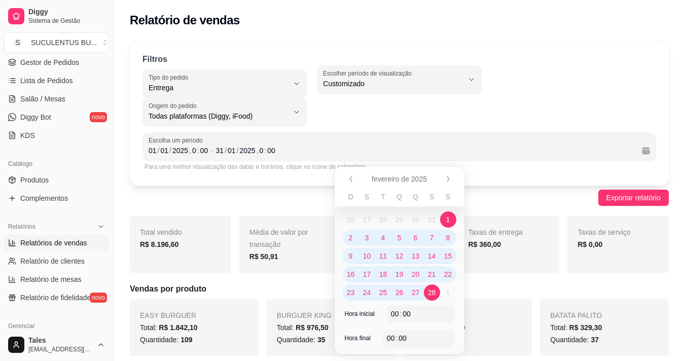
click at [435, 291] on span "28" at bounding box center [432, 293] width 8 height 10
click at [499, 192] on div "Exportar relatório" at bounding box center [399, 198] width 539 height 16
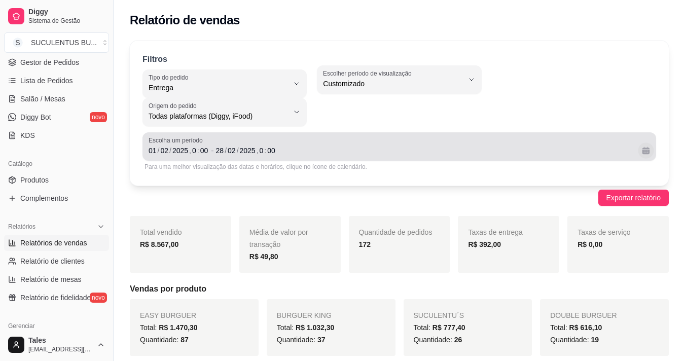
click at [649, 154] on button "Calendário" at bounding box center [646, 151] width 16 height 16
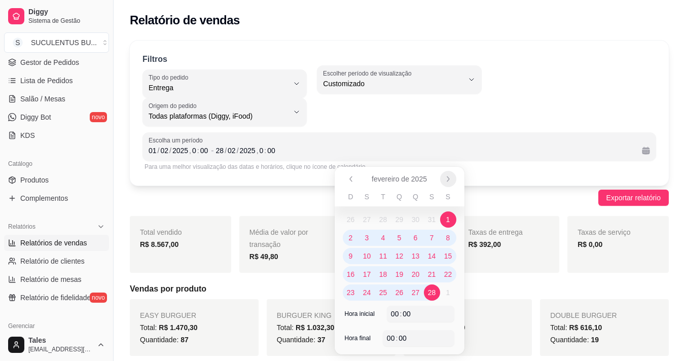
click at [452, 181] on icon "Próximo" at bounding box center [448, 179] width 8 height 8
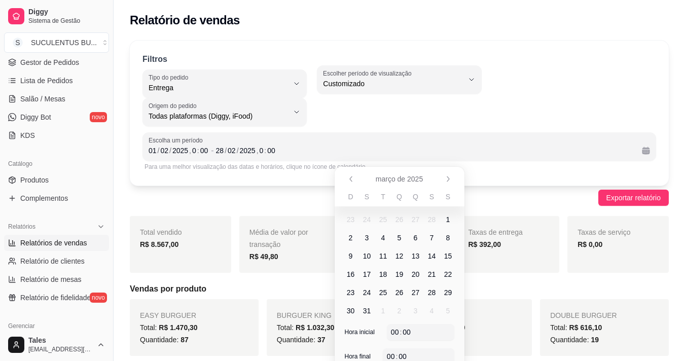
click at [447, 219] on span "1" at bounding box center [449, 220] width 4 height 10
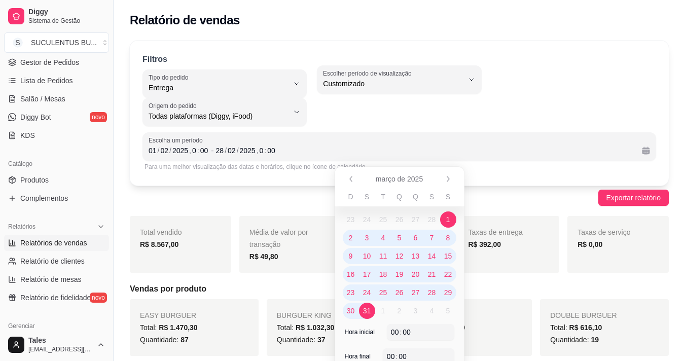
click at [372, 312] on span "31" at bounding box center [367, 311] width 16 height 16
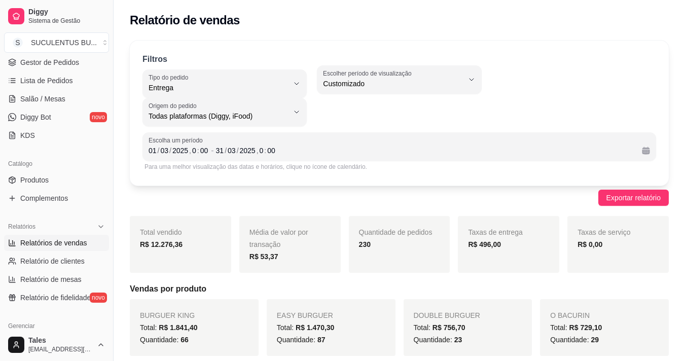
click at [554, 197] on div "Exportar relatório" at bounding box center [399, 198] width 539 height 16
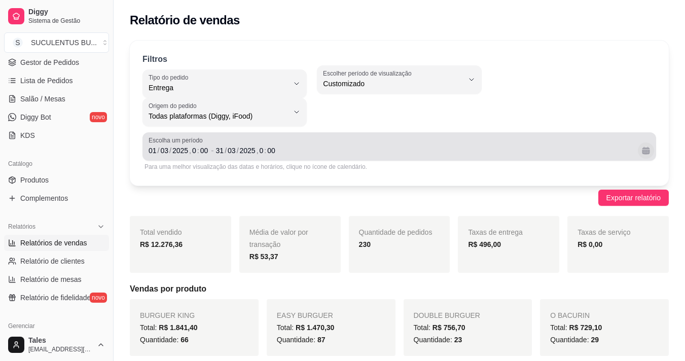
click at [647, 144] on button "Calendário" at bounding box center [646, 151] width 16 height 16
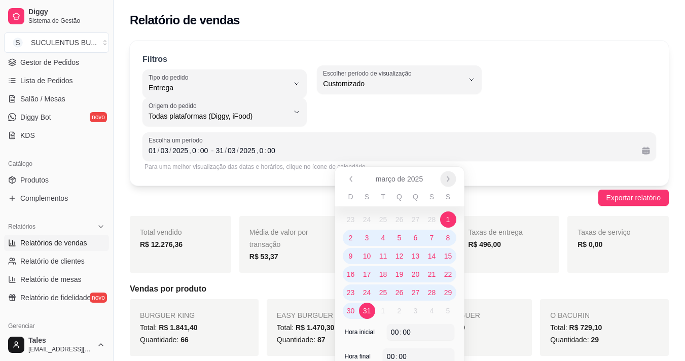
click at [453, 179] on button "Próximo" at bounding box center [448, 179] width 16 height 16
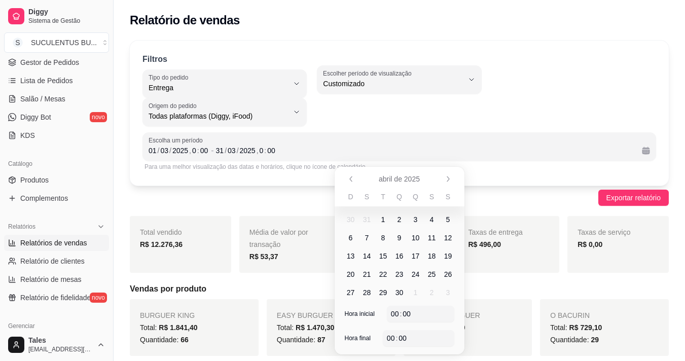
click at [383, 219] on span "1" at bounding box center [384, 220] width 4 height 10
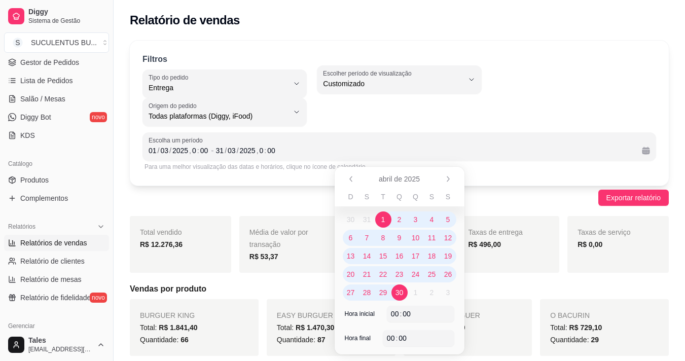
click at [396, 291] on span "30" at bounding box center [400, 293] width 8 height 10
click at [488, 193] on div "Exportar relatório" at bounding box center [399, 198] width 539 height 16
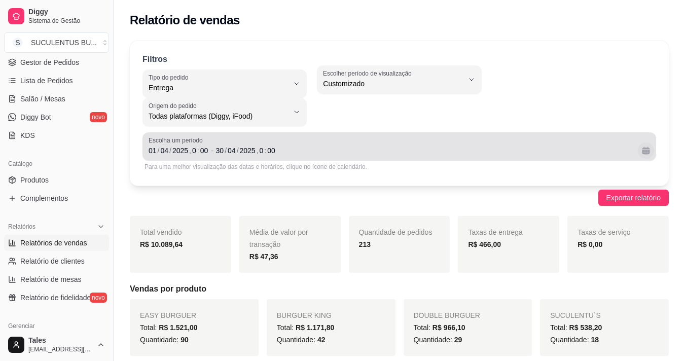
click at [646, 152] on button "Calendário" at bounding box center [646, 151] width 16 height 16
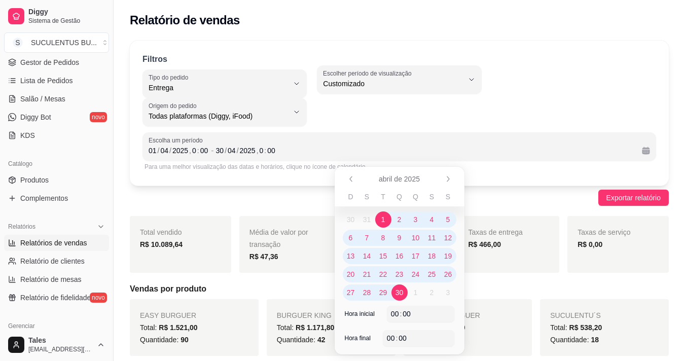
click at [441, 168] on div "abril de 2025" at bounding box center [400, 179] width 130 height 24
click at [447, 175] on icon "Próximo" at bounding box center [448, 179] width 8 height 8
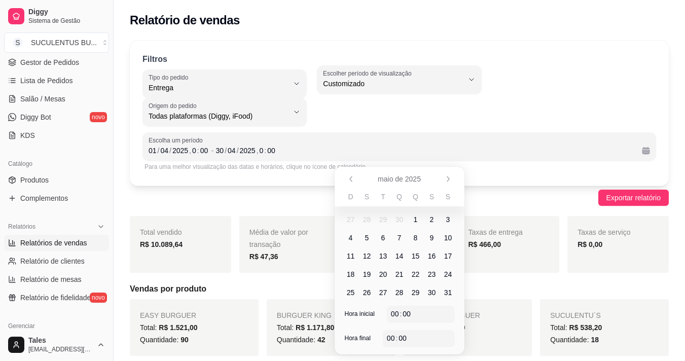
click at [416, 221] on span "1" at bounding box center [416, 220] width 4 height 10
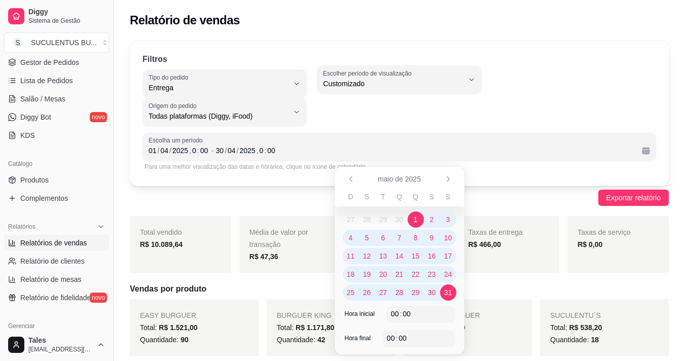
click at [448, 299] on span "31" at bounding box center [448, 293] width 16 height 16
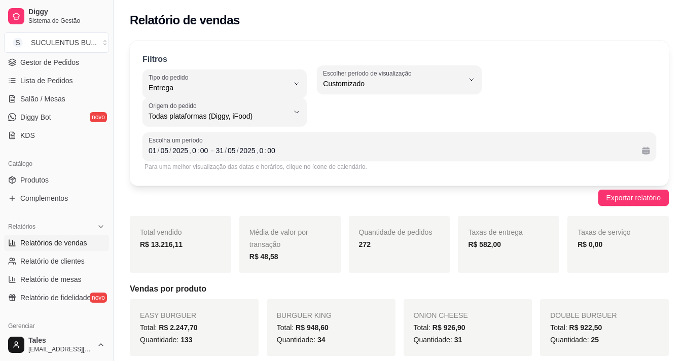
click at [484, 181] on div "Filtros DELIVERY Tipo do pedido Todos Entrega Retirada Mesa Consumo local Tipo …" at bounding box center [399, 113] width 539 height 145
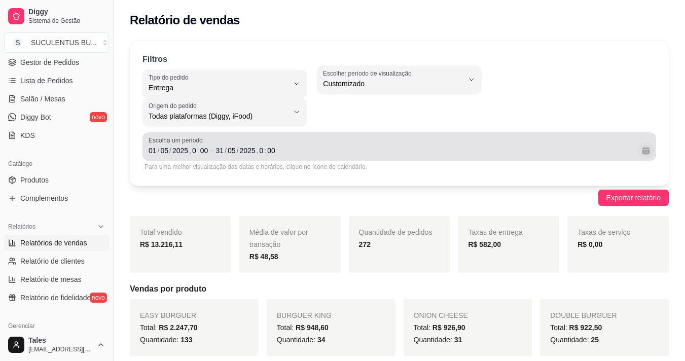
click at [647, 147] on button "Calendário" at bounding box center [646, 151] width 16 height 16
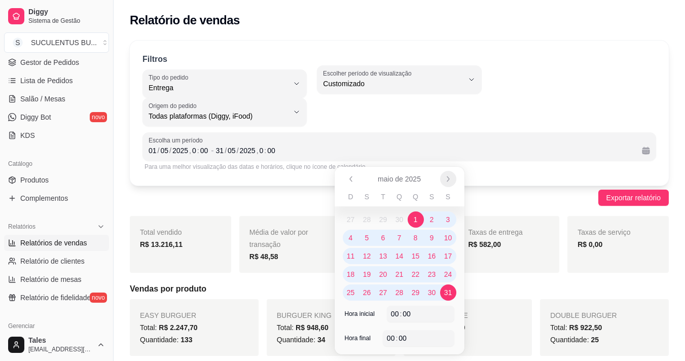
click at [449, 177] on icon "Próximo" at bounding box center [448, 179] width 8 height 8
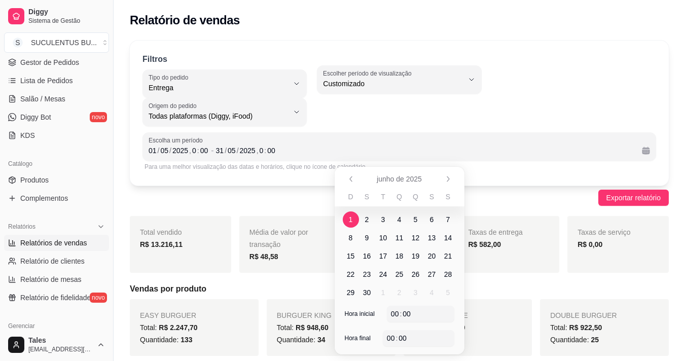
click at [352, 216] on span "1" at bounding box center [351, 220] width 4 height 10
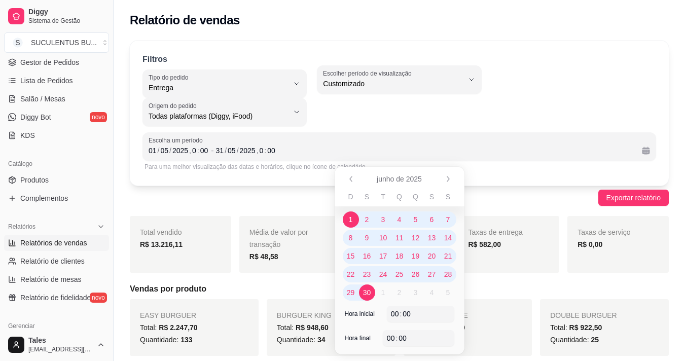
click at [370, 293] on span "30" at bounding box center [367, 293] width 8 height 10
click at [505, 200] on div "Exportar relatório" at bounding box center [399, 198] width 539 height 16
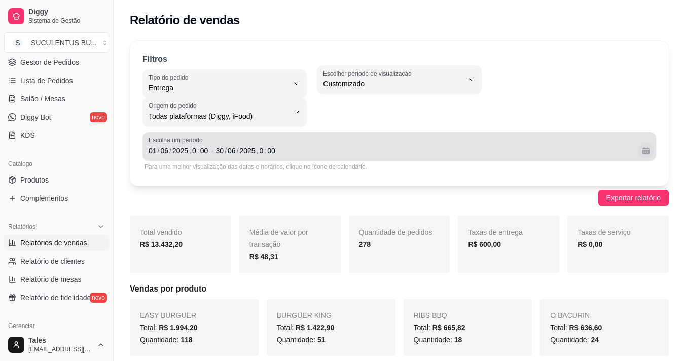
click at [641, 153] on button "Calendário" at bounding box center [646, 151] width 16 height 16
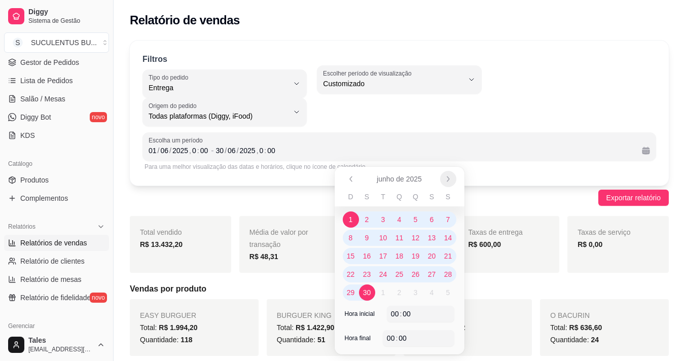
click at [452, 178] on icon "Próximo" at bounding box center [448, 179] width 8 height 8
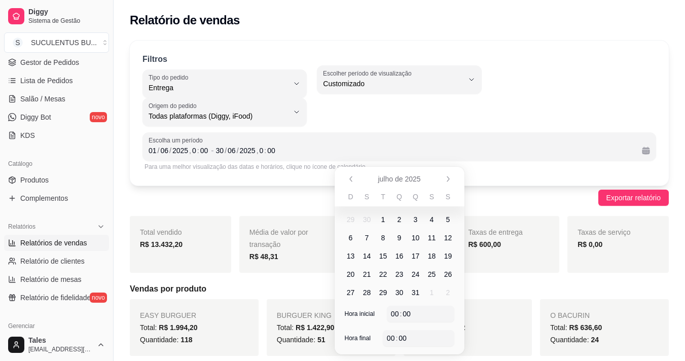
click at [385, 218] on span "1" at bounding box center [384, 220] width 4 height 10
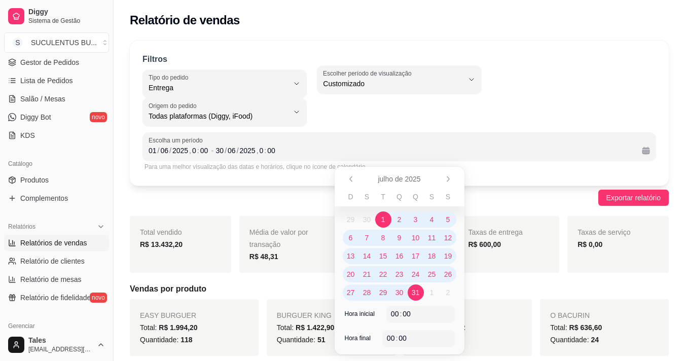
click at [415, 293] on span "31" at bounding box center [416, 293] width 8 height 10
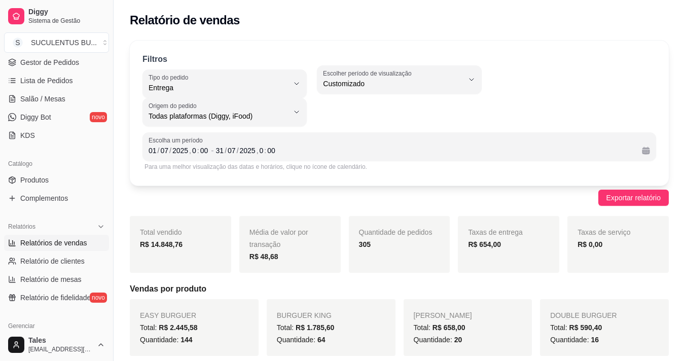
click at [498, 200] on div "Exportar relatório" at bounding box center [399, 198] width 539 height 16
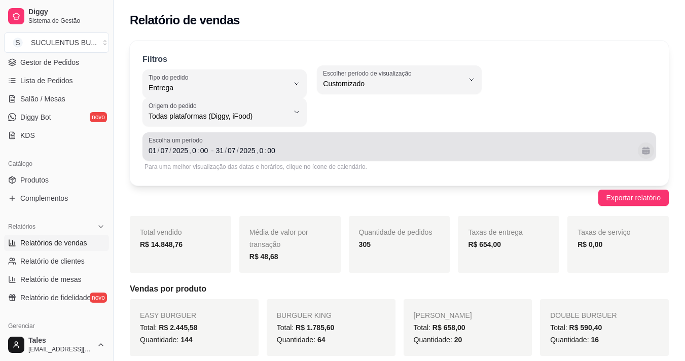
click at [646, 151] on button "Calendário" at bounding box center [646, 151] width 16 height 16
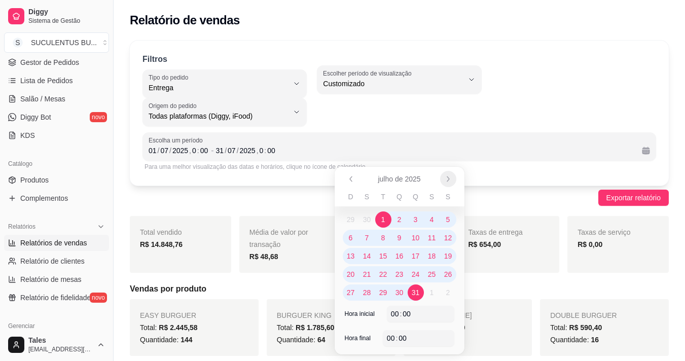
click at [451, 179] on icon "Próximo" at bounding box center [448, 179] width 8 height 8
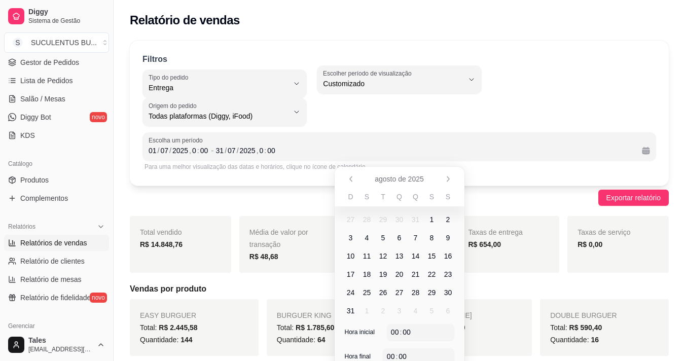
click at [429, 221] on span "1" at bounding box center [432, 220] width 16 height 16
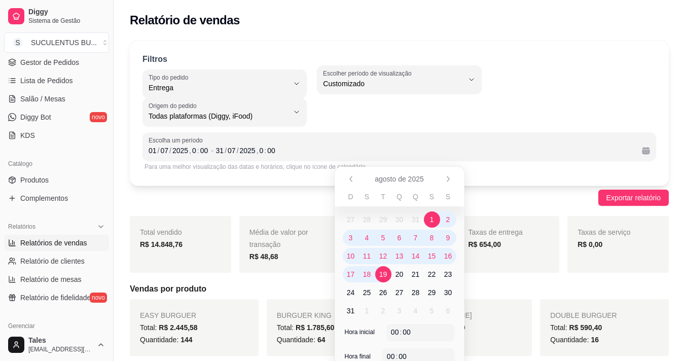
click at [385, 274] on span "19" at bounding box center [384, 274] width 8 height 10
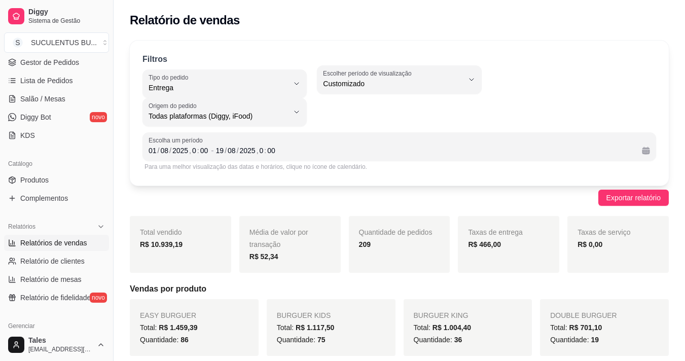
click at [485, 199] on div "Exportar relatório" at bounding box center [399, 198] width 539 height 16
click at [487, 120] on div "DELIVERY Tipo do pedido Todos Entrega Retirada Mesa Consumo local Tipo do pedid…" at bounding box center [400, 95] width 514 height 61
click at [513, 97] on div "DELIVERY Tipo do pedido Todos Entrega Retirada Mesa Consumo local Tipo do pedid…" at bounding box center [400, 95] width 514 height 61
